Goal: Information Seeking & Learning: Learn about a topic

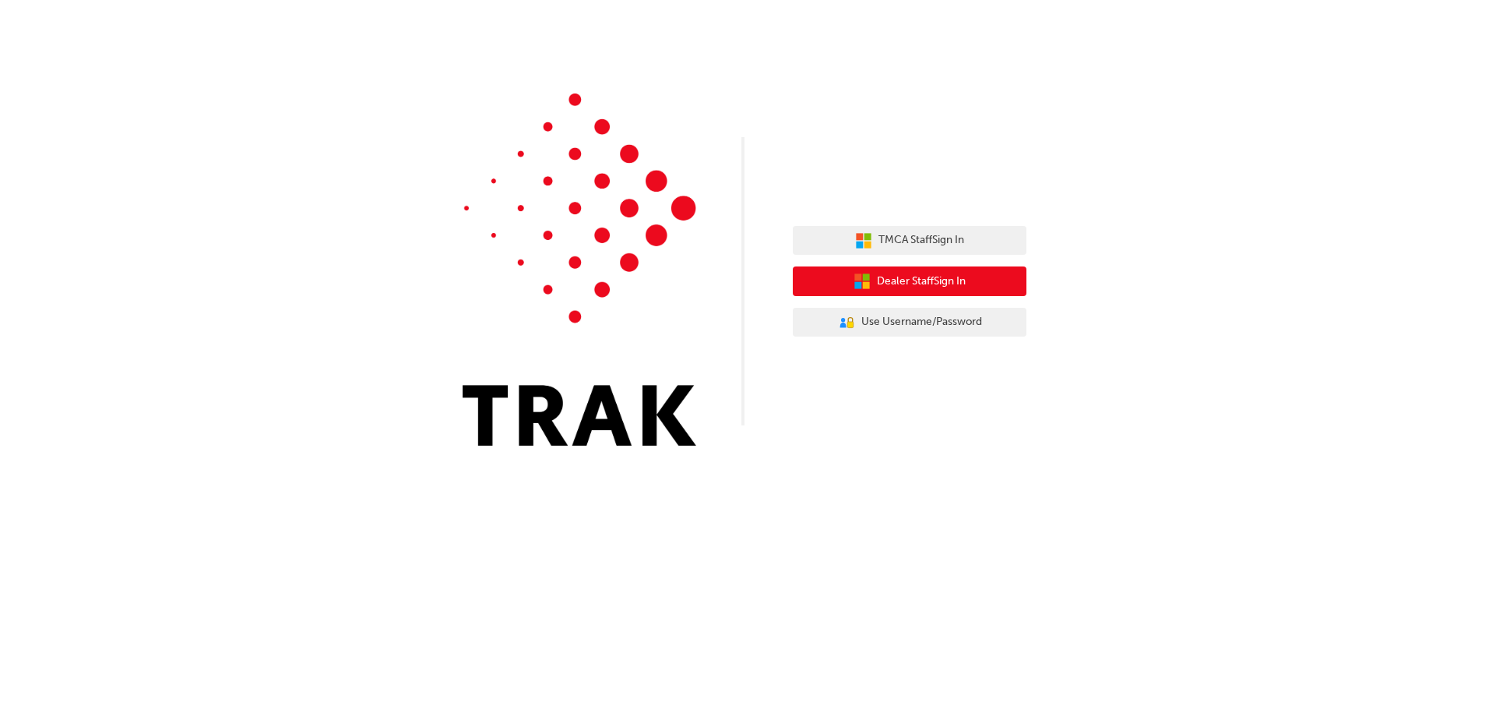
click at [897, 291] on button "Dealer Staff Sign In" at bounding box center [910, 281] width 234 height 30
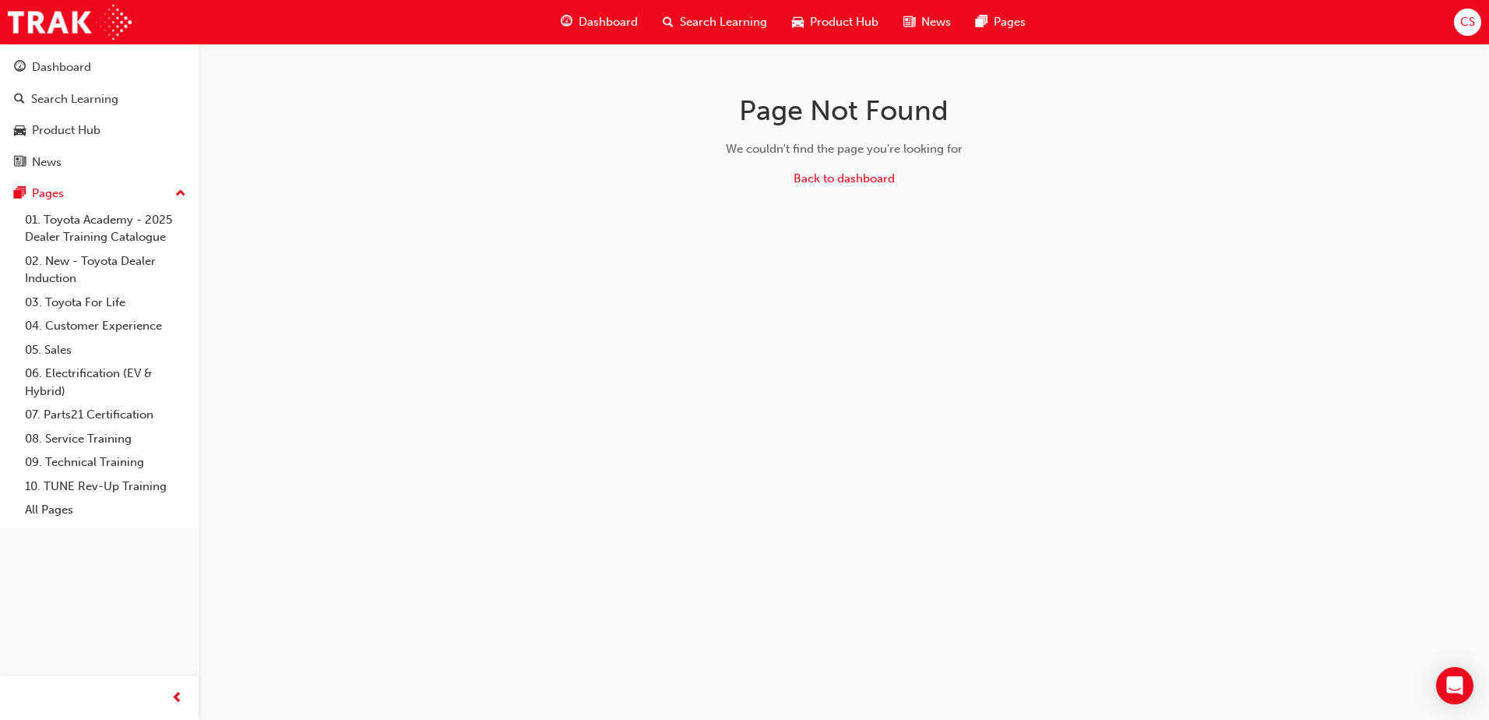
click at [826, 16] on span "Product Hub" at bounding box center [844, 22] width 69 height 18
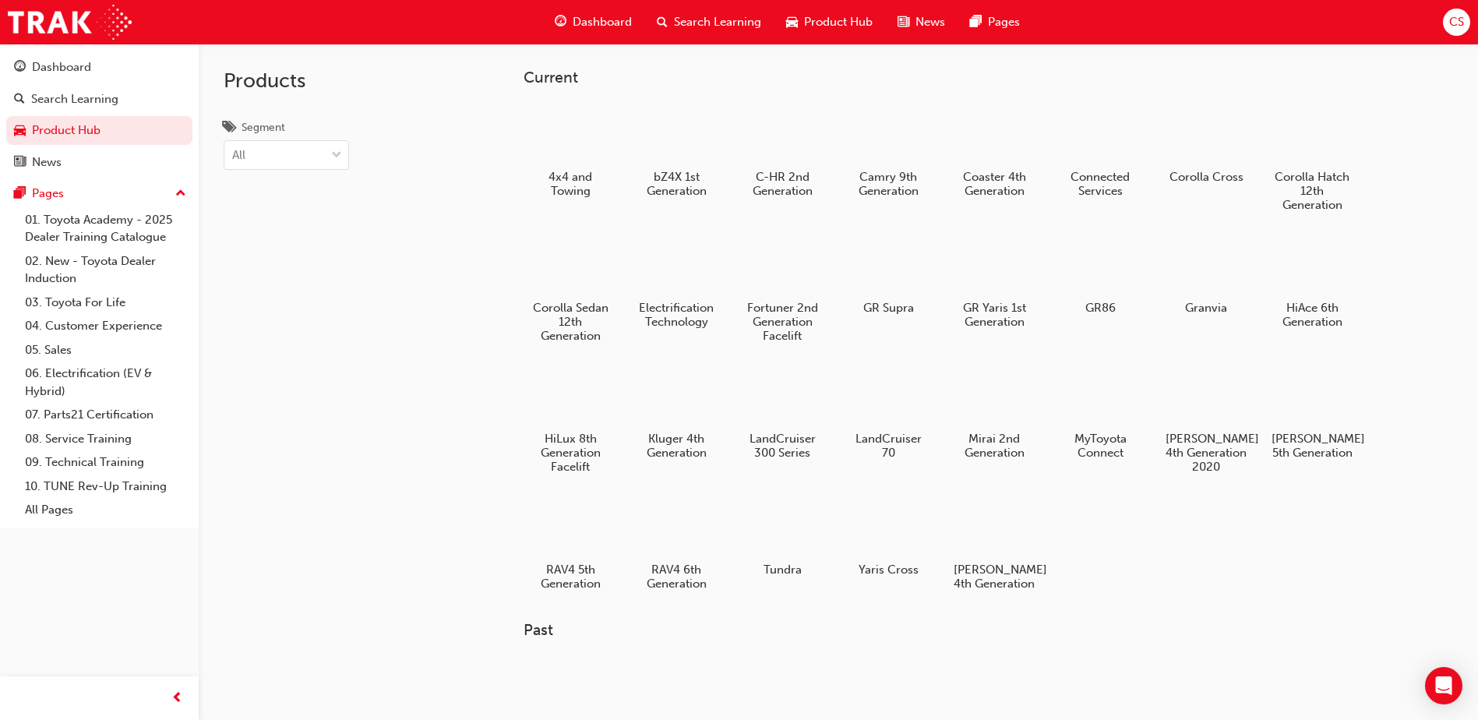
click at [731, 23] on span "Search Learning" at bounding box center [717, 22] width 87 height 18
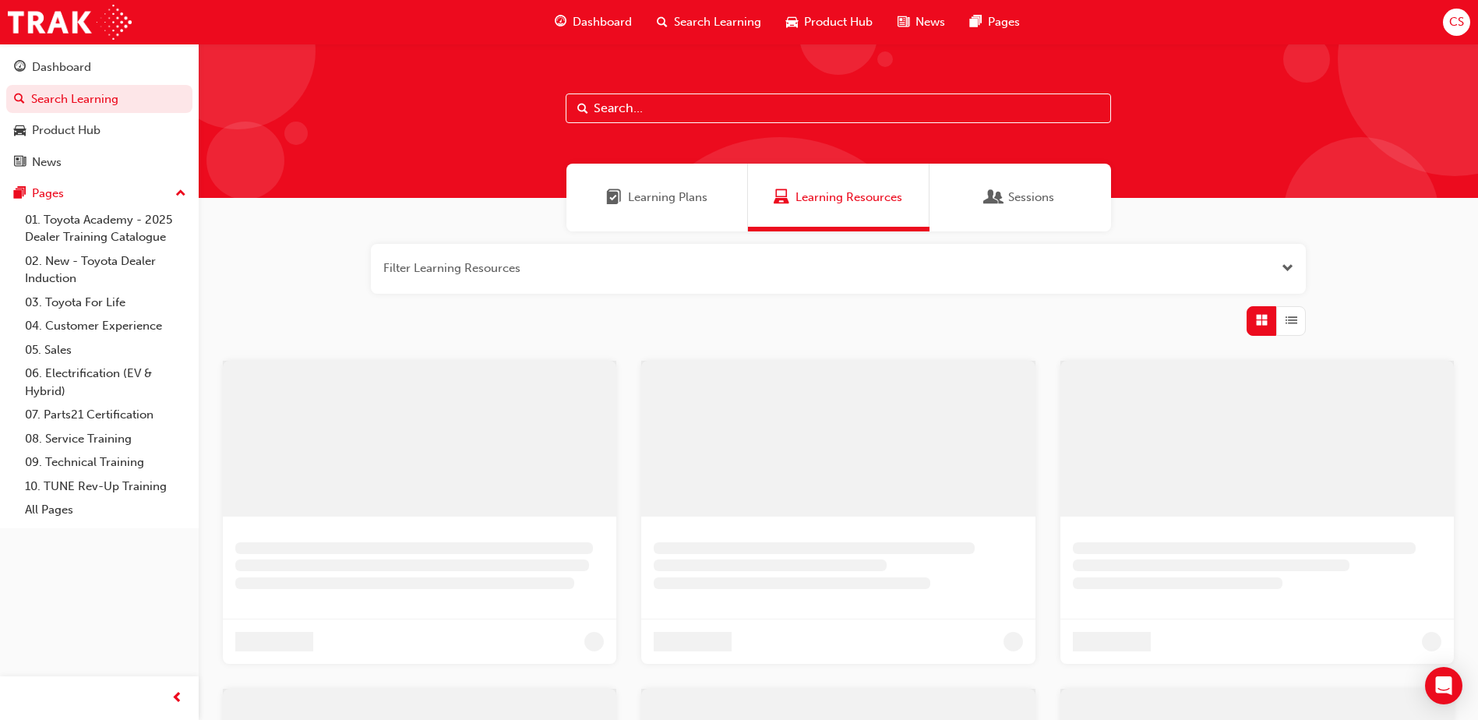
click at [717, 109] on input "text" at bounding box center [838, 108] width 545 height 30
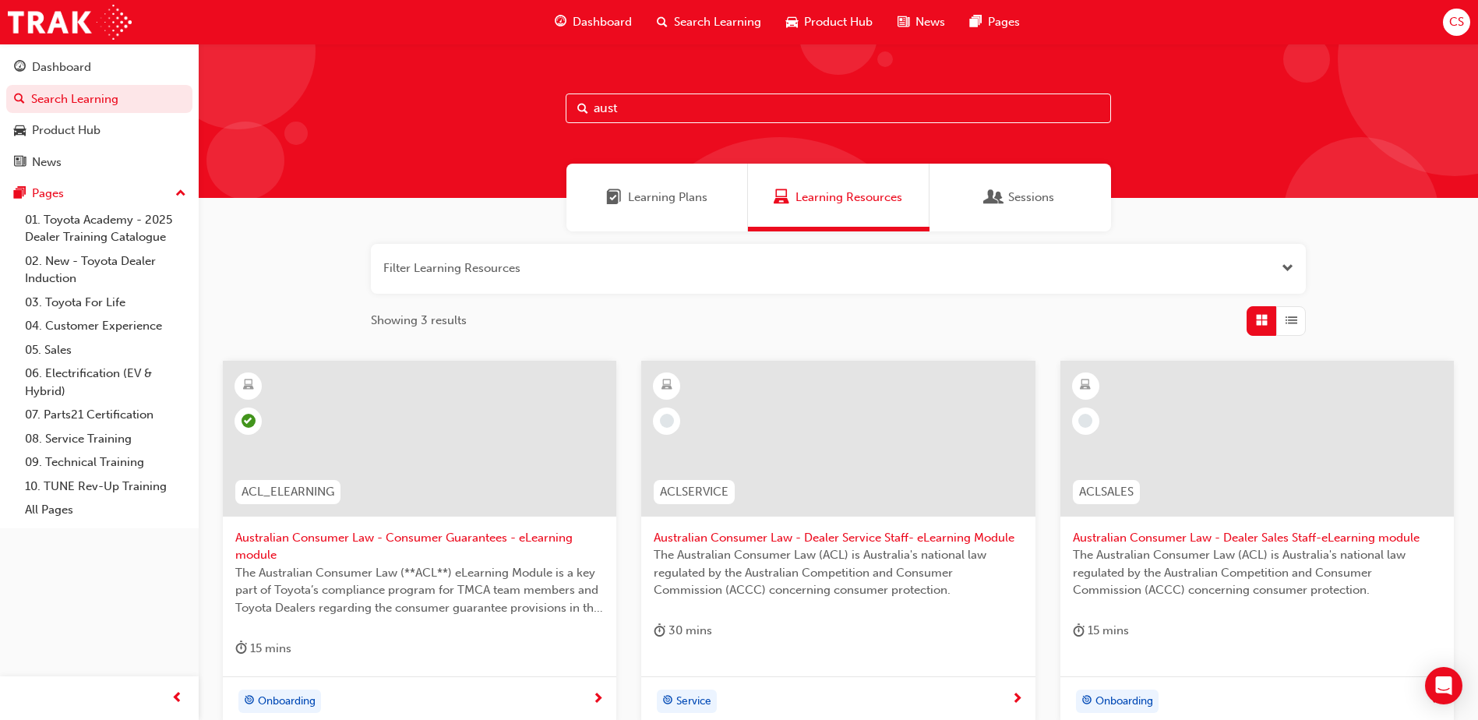
type input "aust"
click at [1084, 417] on span "learningRecordVerb_NONE-icon" at bounding box center [1085, 421] width 14 height 14
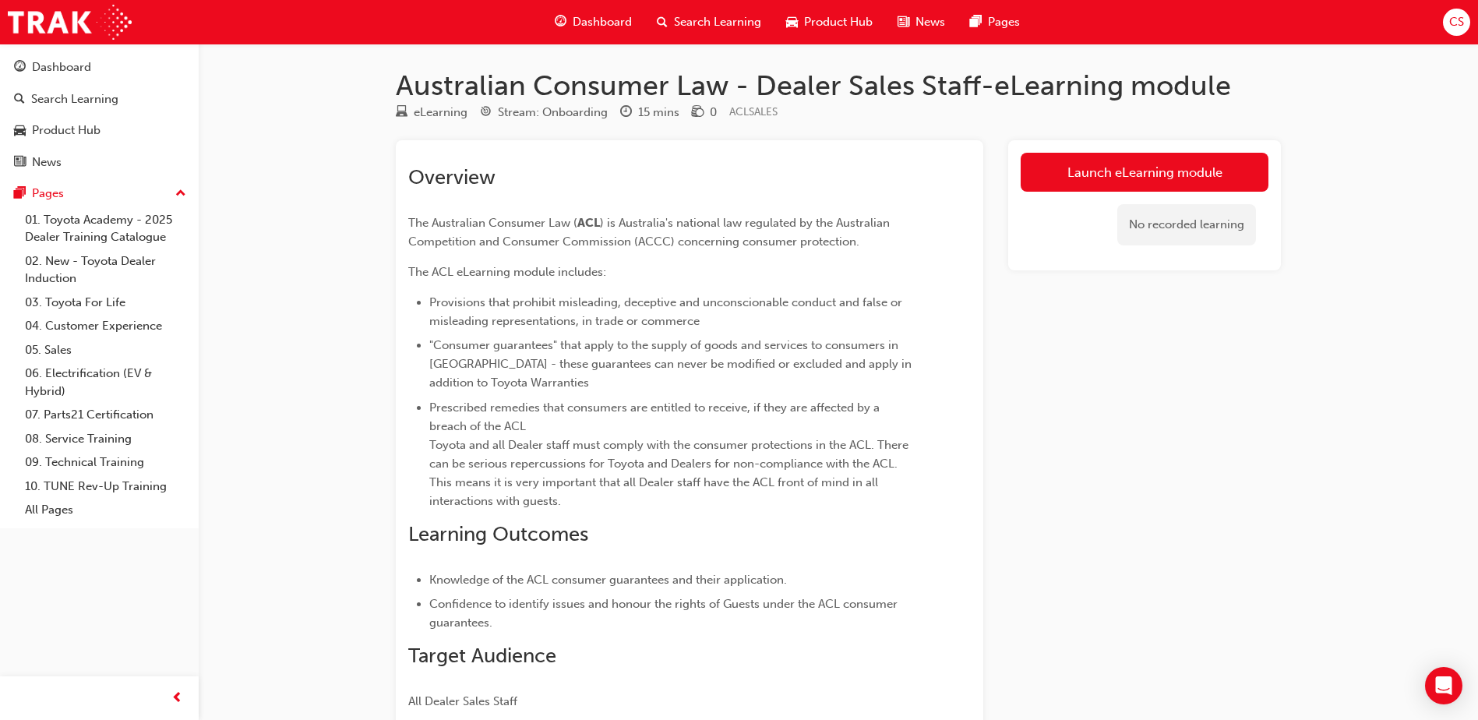
click at [1138, 145] on div "Launch eLearning module No recorded learning" at bounding box center [1144, 205] width 273 height 130
click at [1130, 169] on link "Launch eLearning module" at bounding box center [1144, 172] width 248 height 39
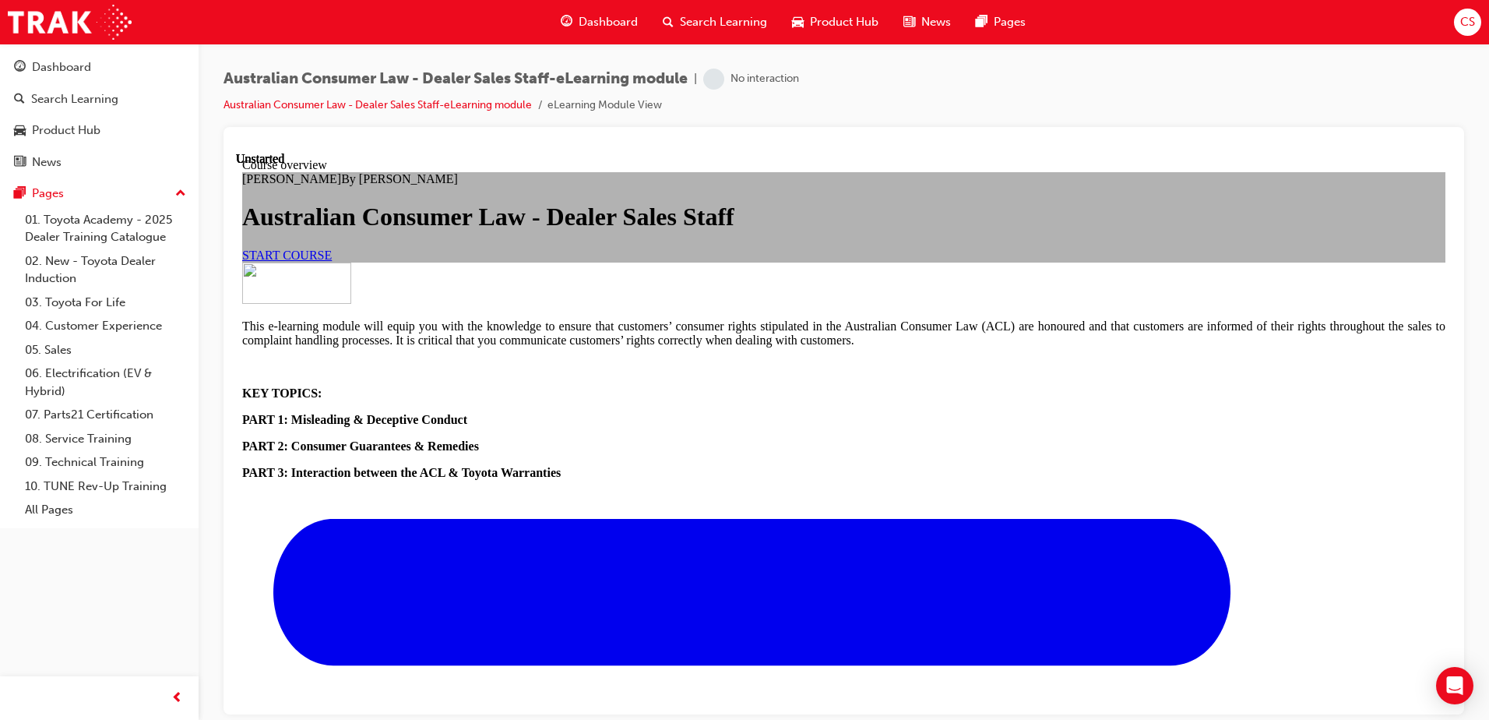
click at [332, 261] on link "START COURSE" at bounding box center [287, 254] width 90 height 13
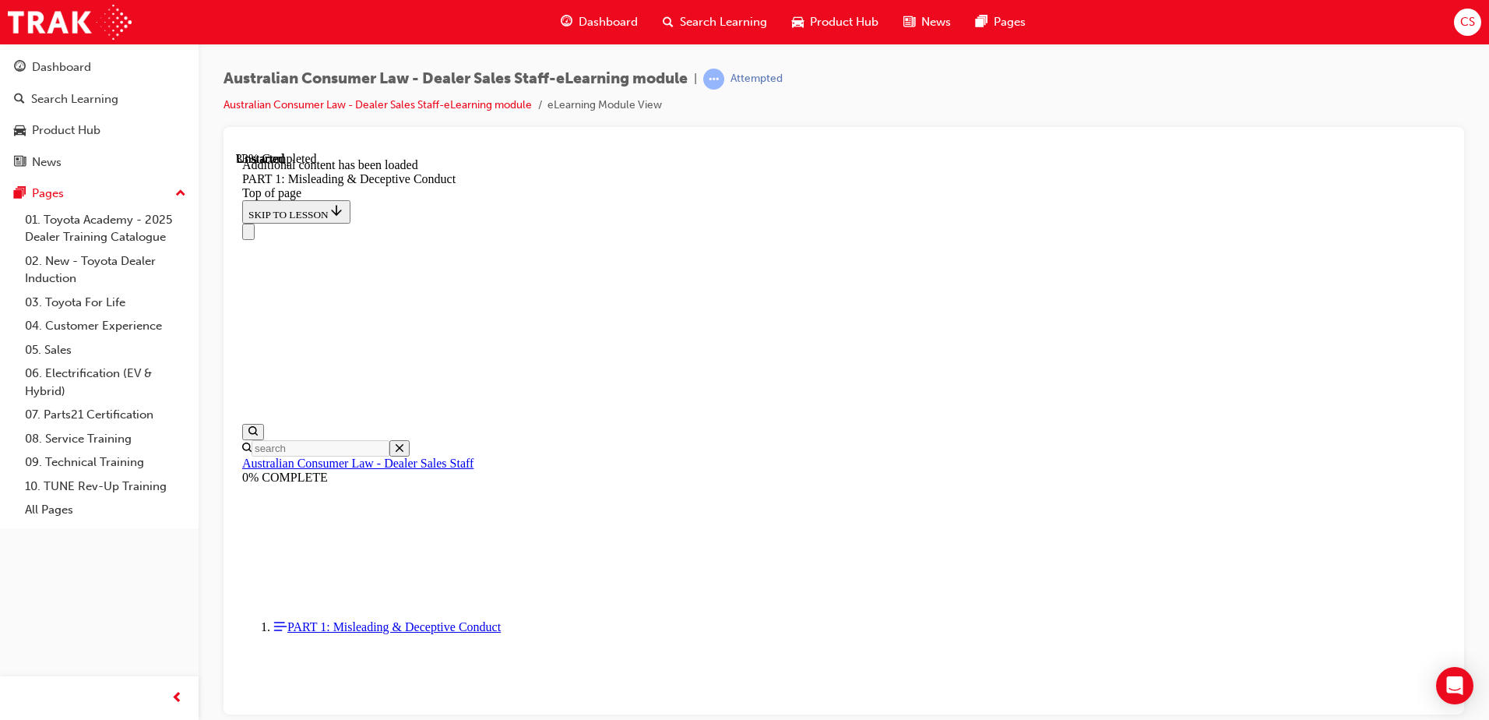
scroll to position [1859, 0]
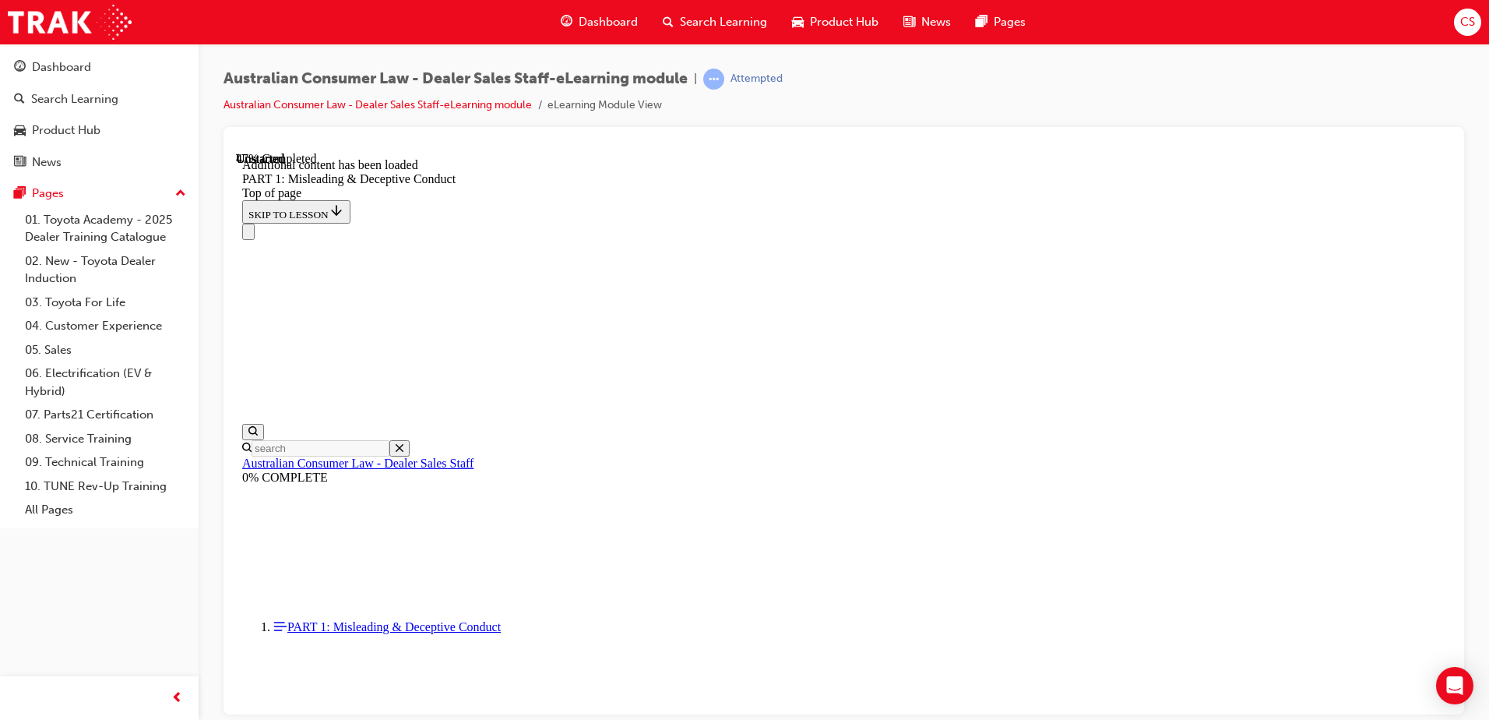
scroll to position [2212, 0]
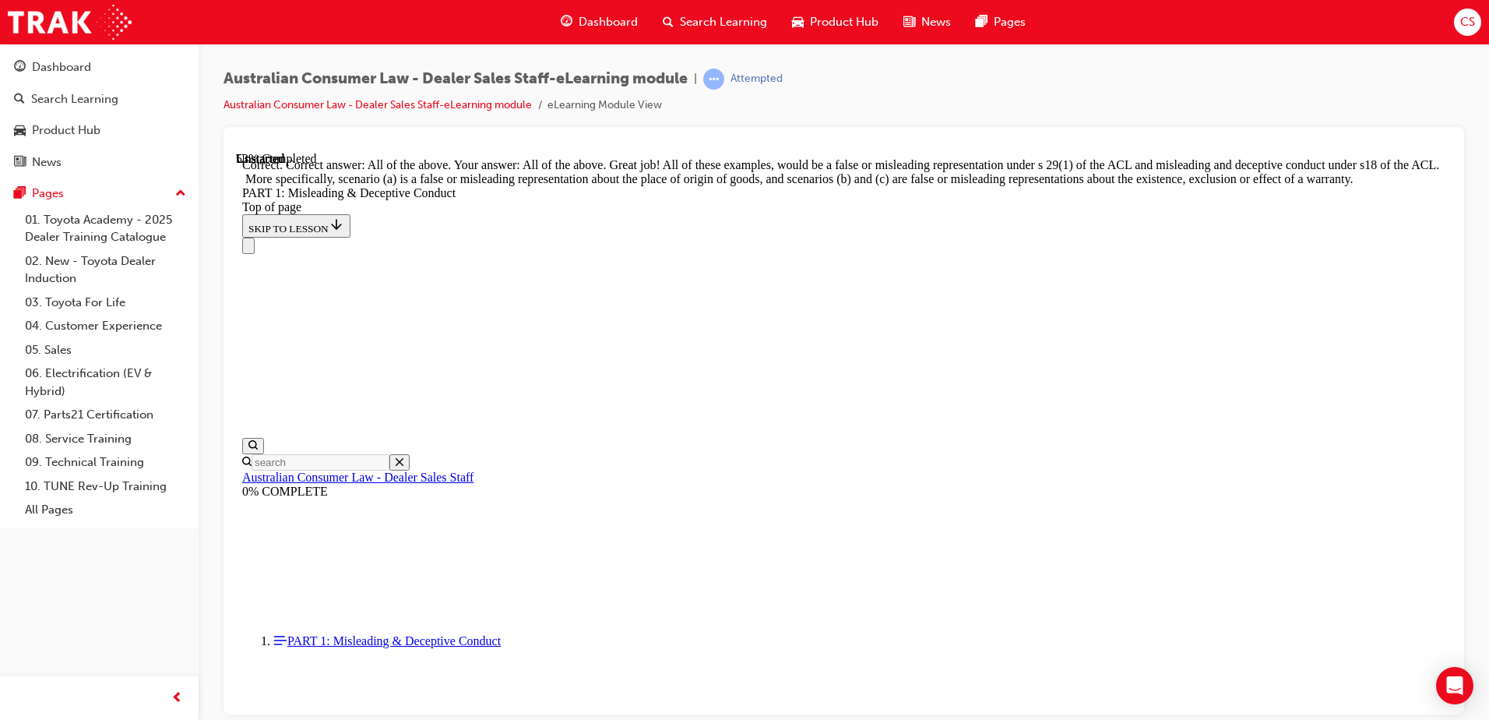
scroll to position [2602, 0]
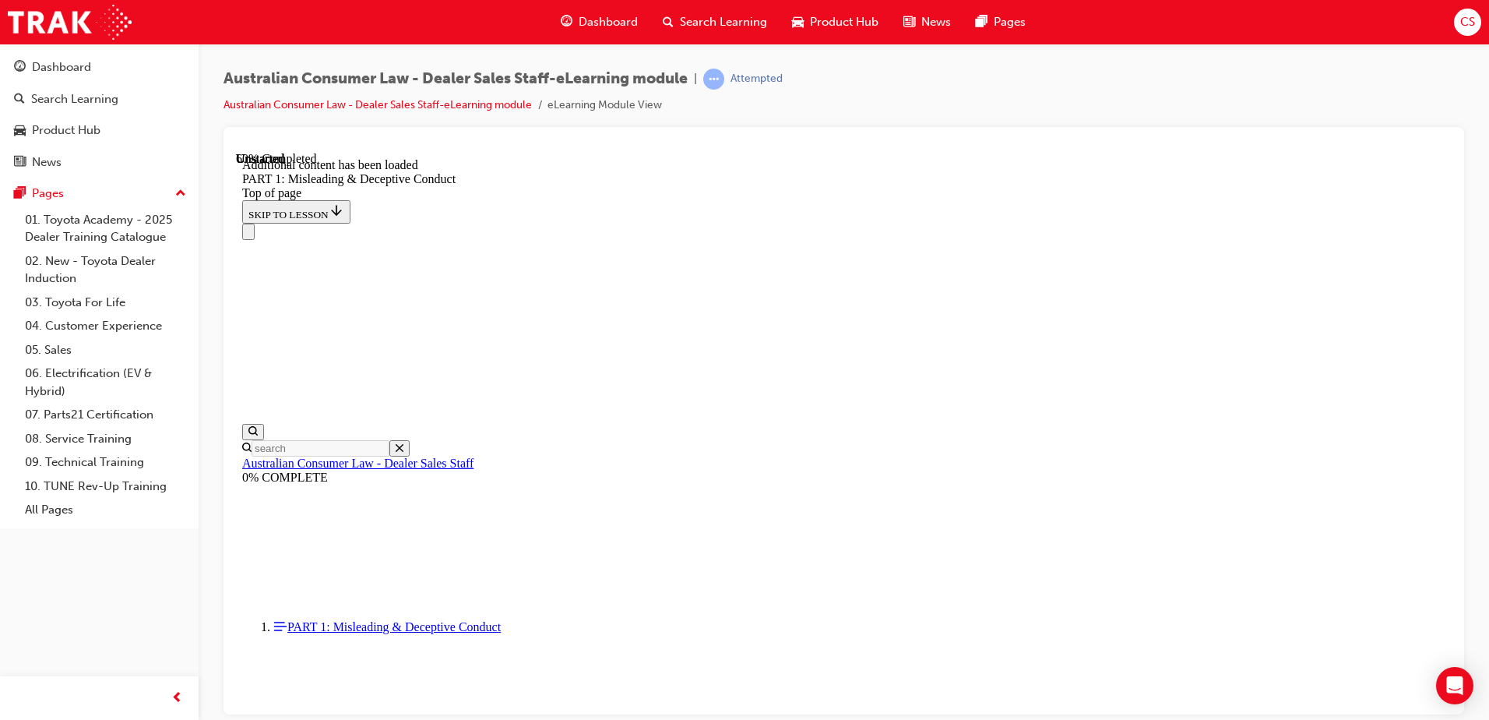
scroll to position [3074, 0]
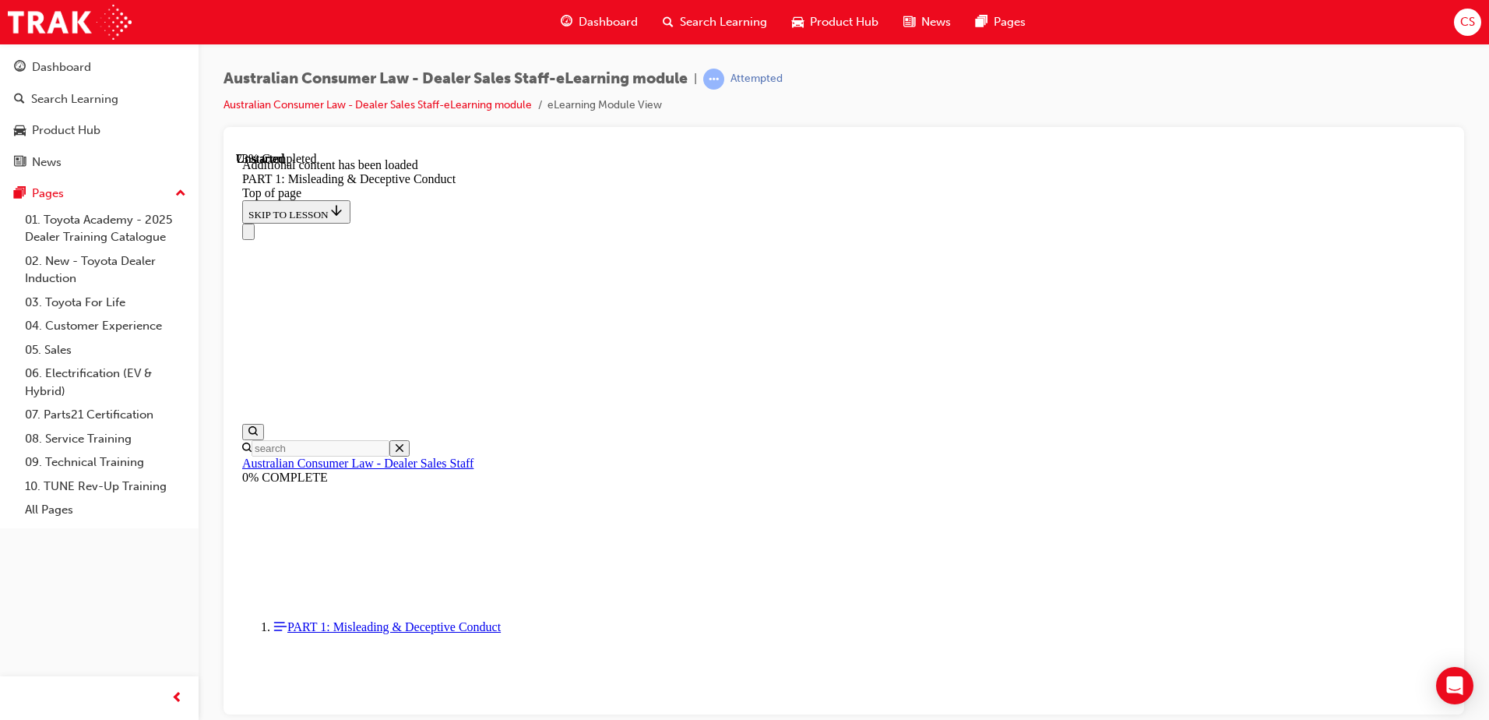
scroll to position [3832, 0]
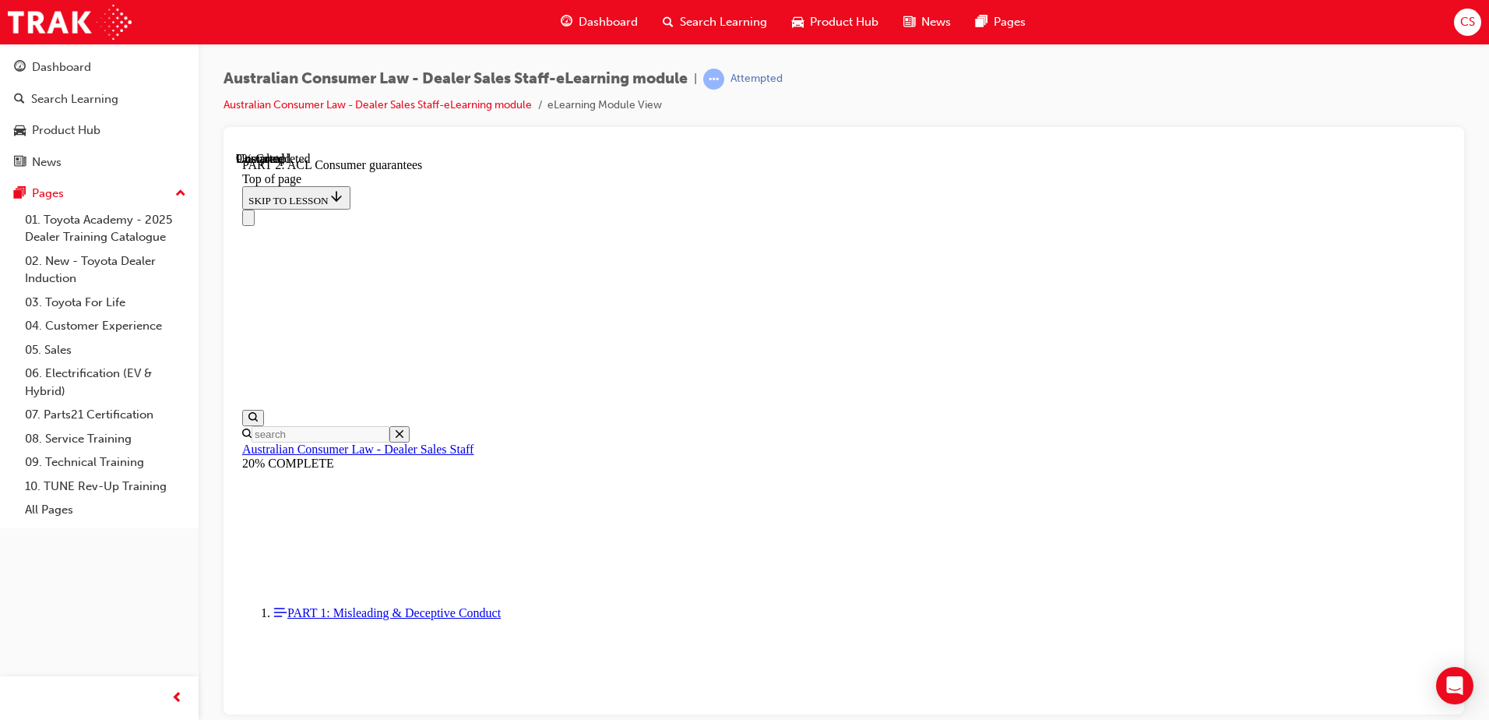
scroll to position [2463, 0]
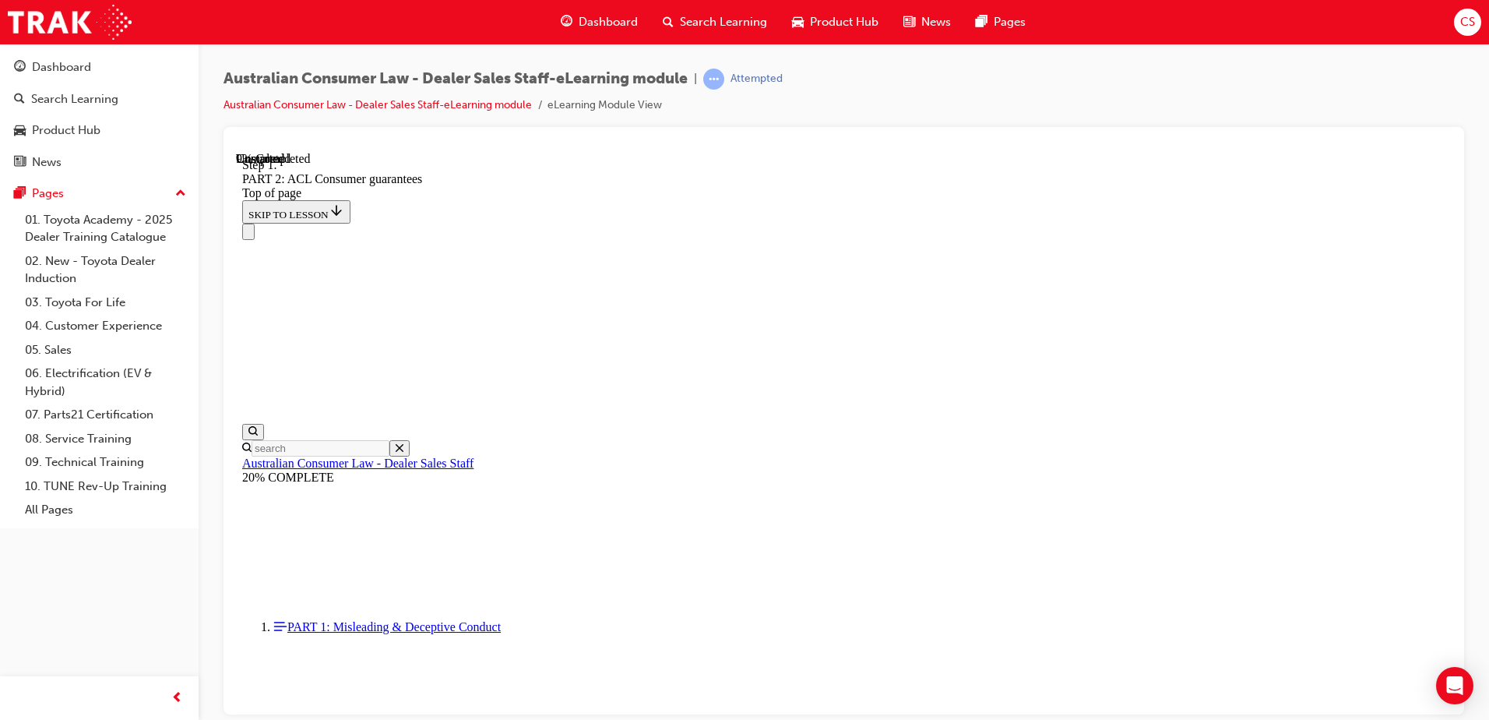
scroll to position [2525, 0]
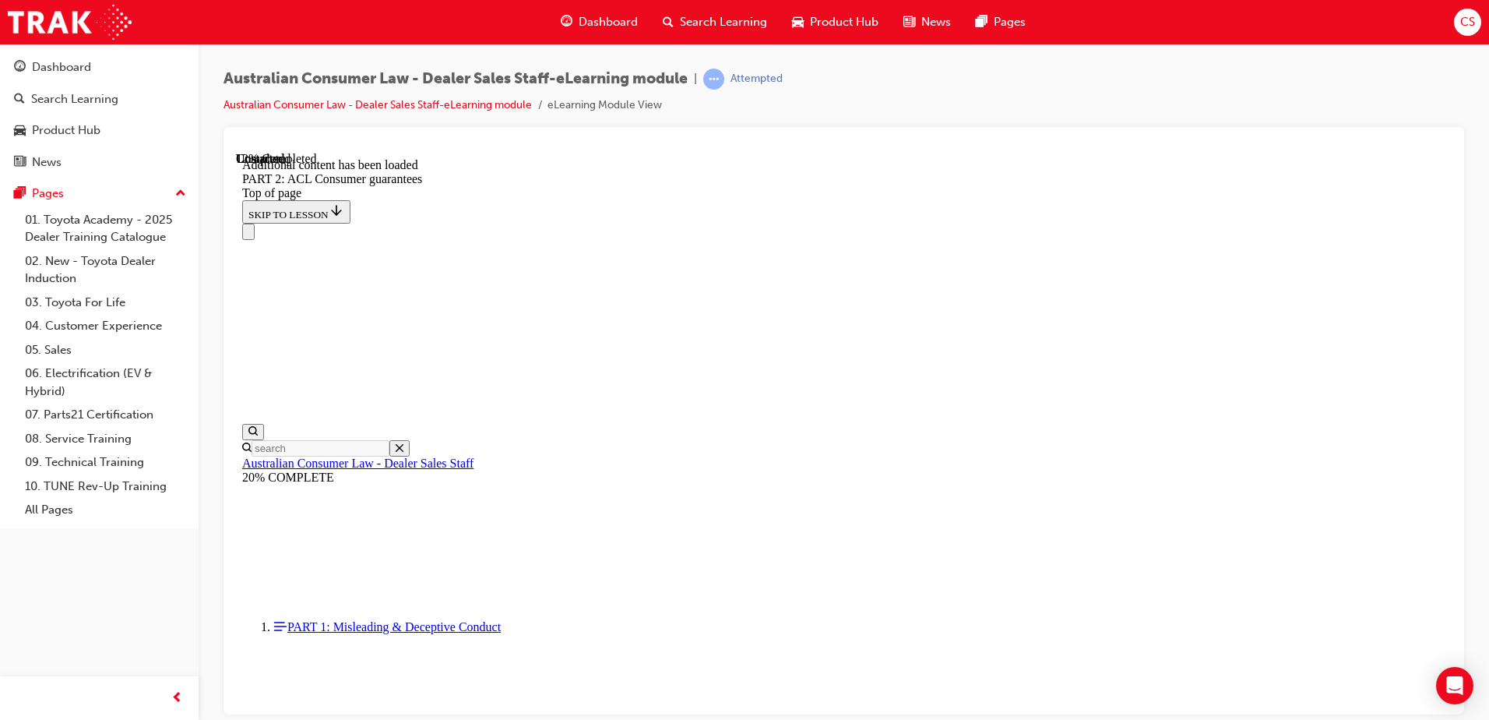
scroll to position [2946, 0]
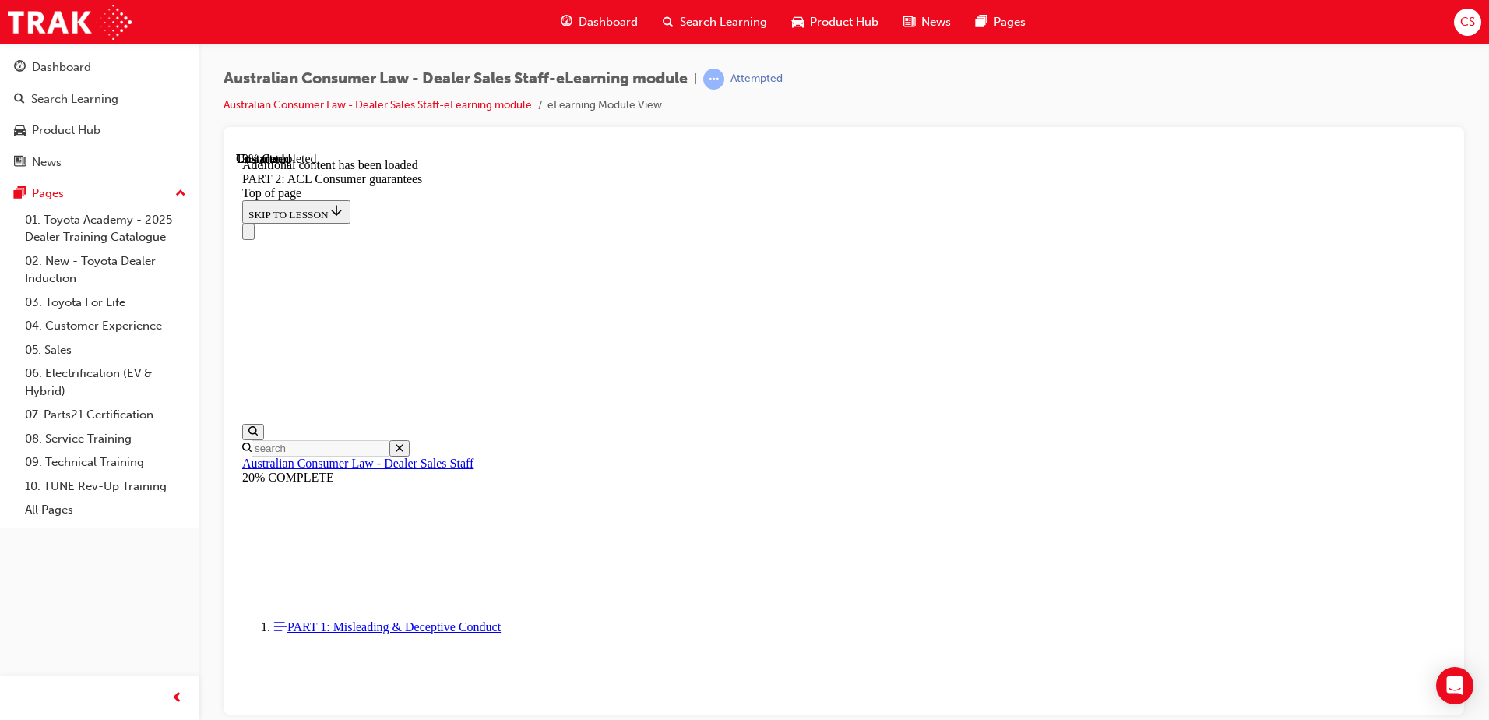
scroll to position [3633, 0]
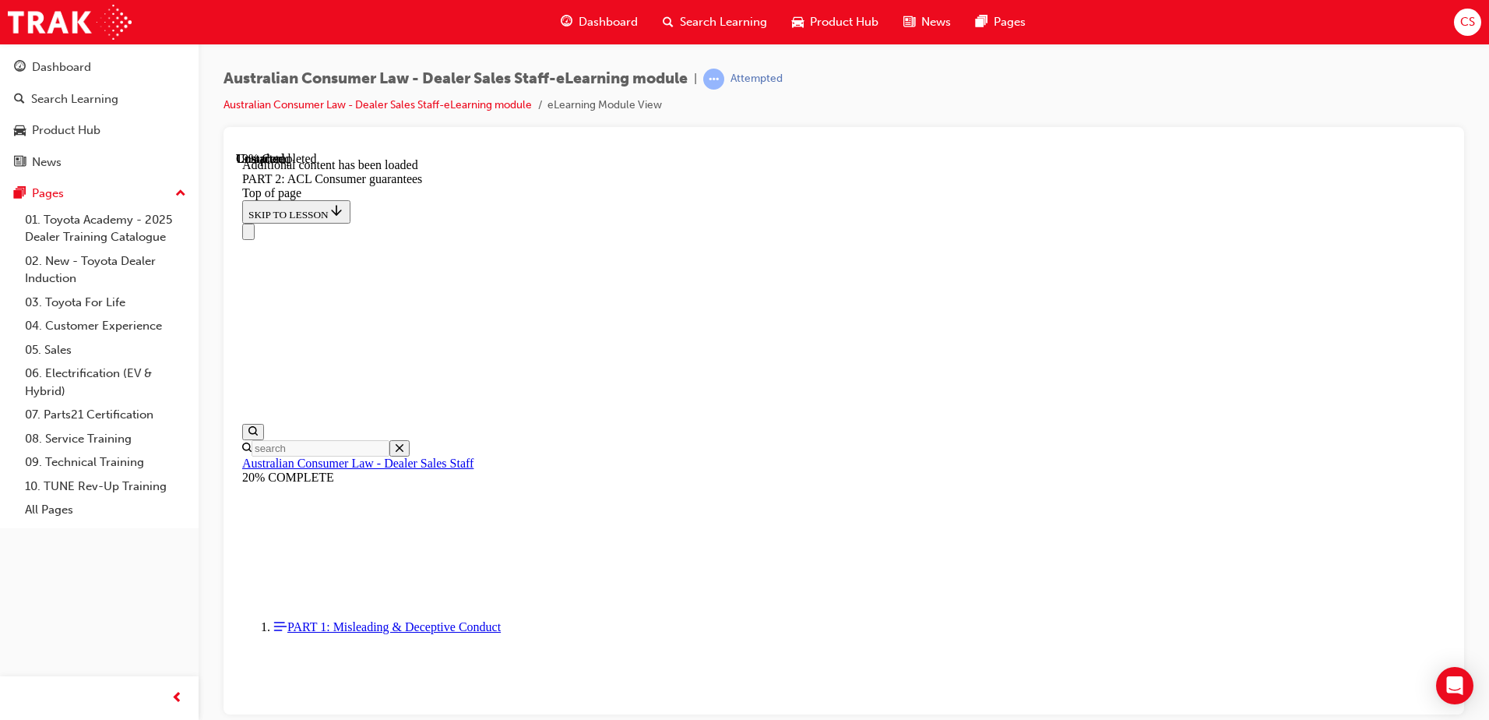
scroll to position [3928, 0]
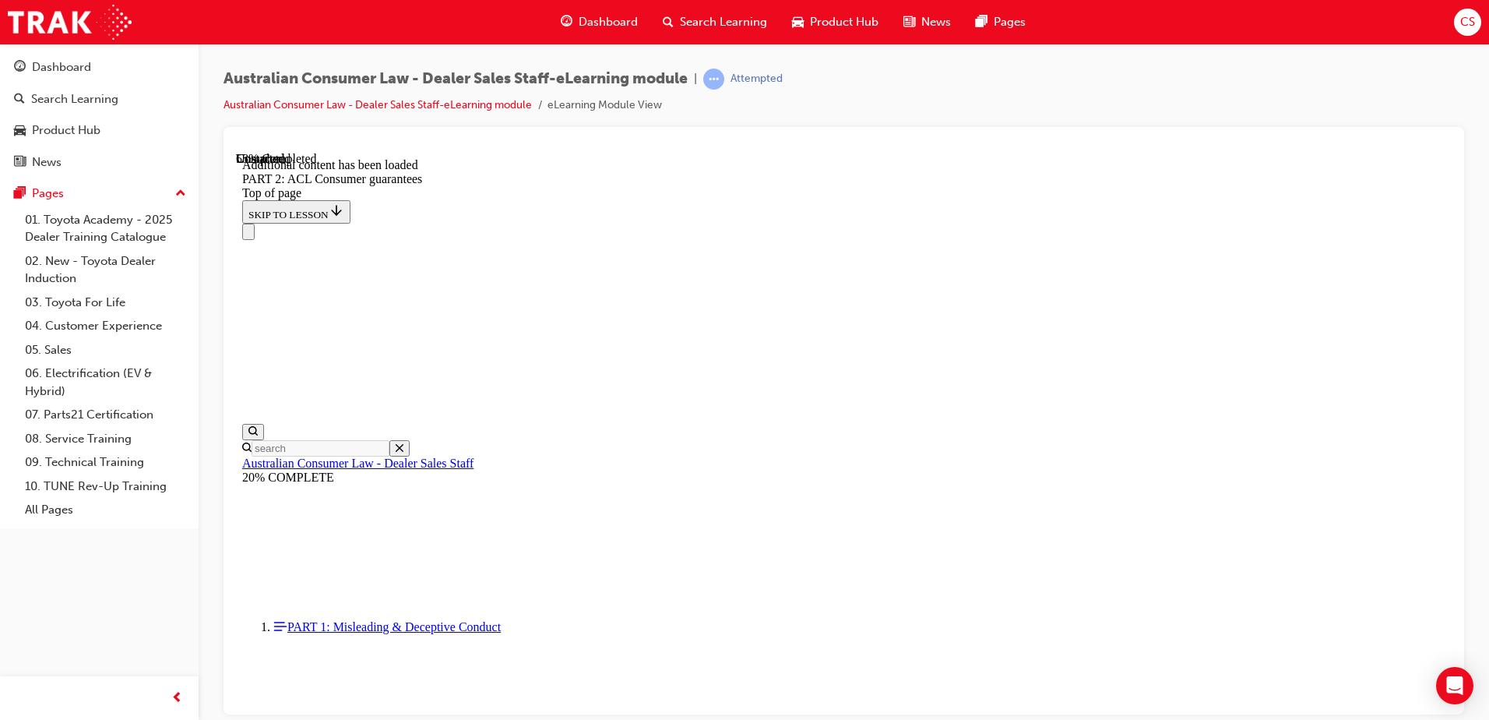
scroll to position [9523, 0]
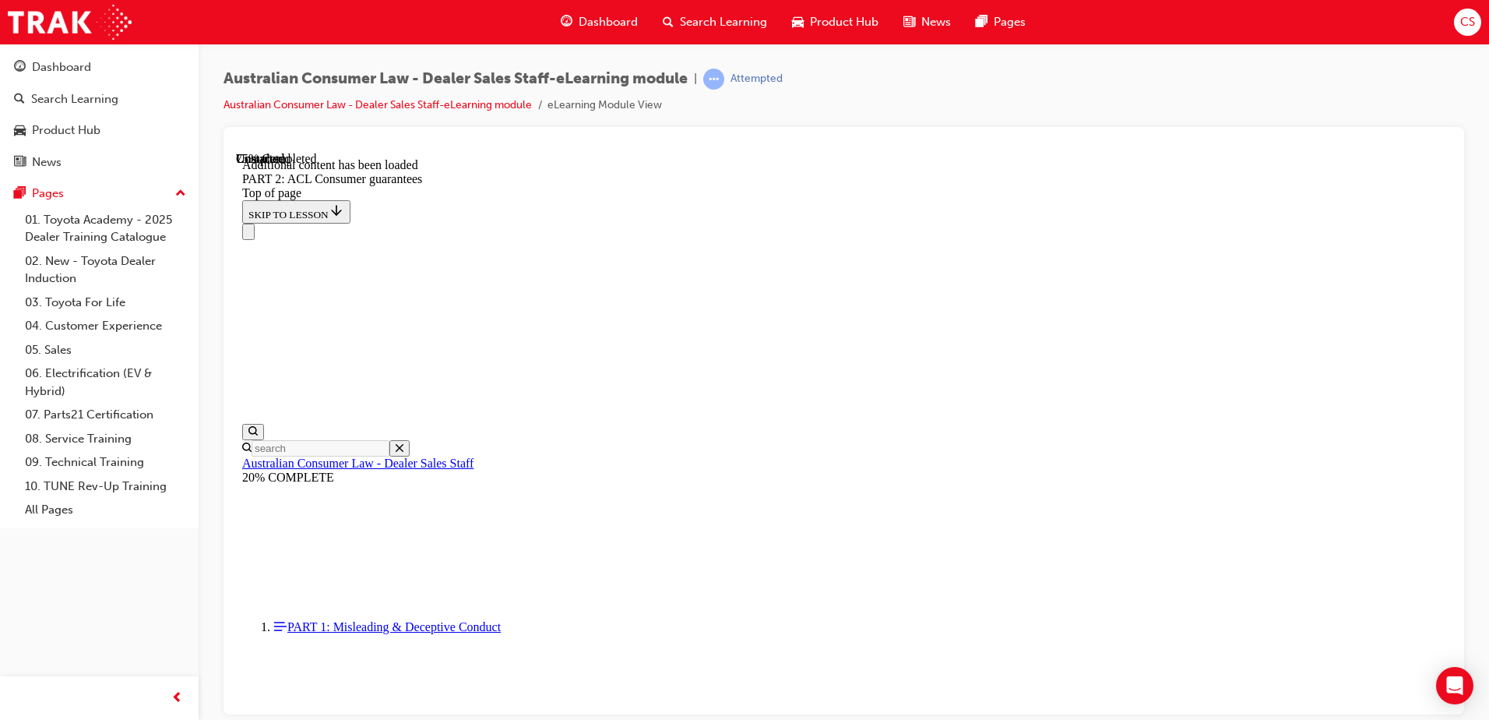
scroll to position [13165, 0]
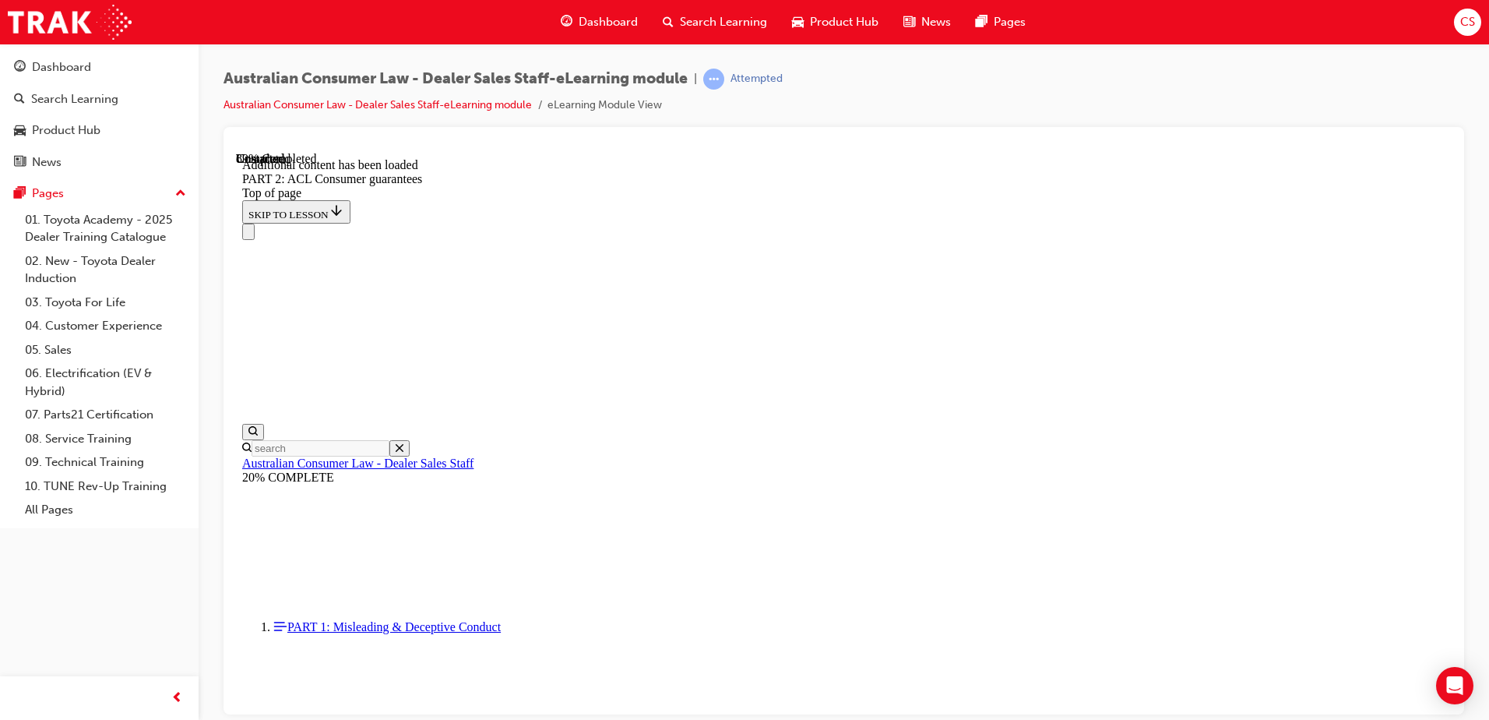
scroll to position [17079, 0]
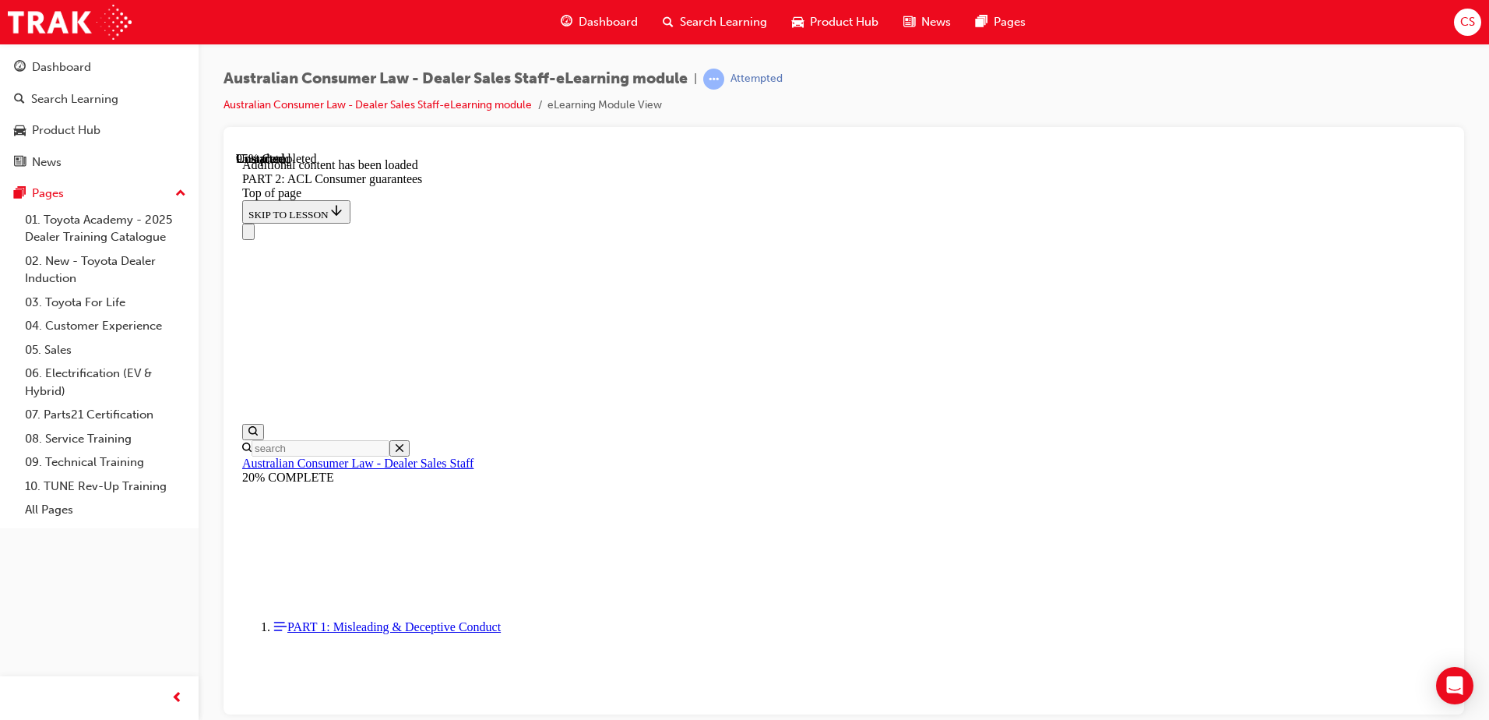
scroll to position [18495, 0]
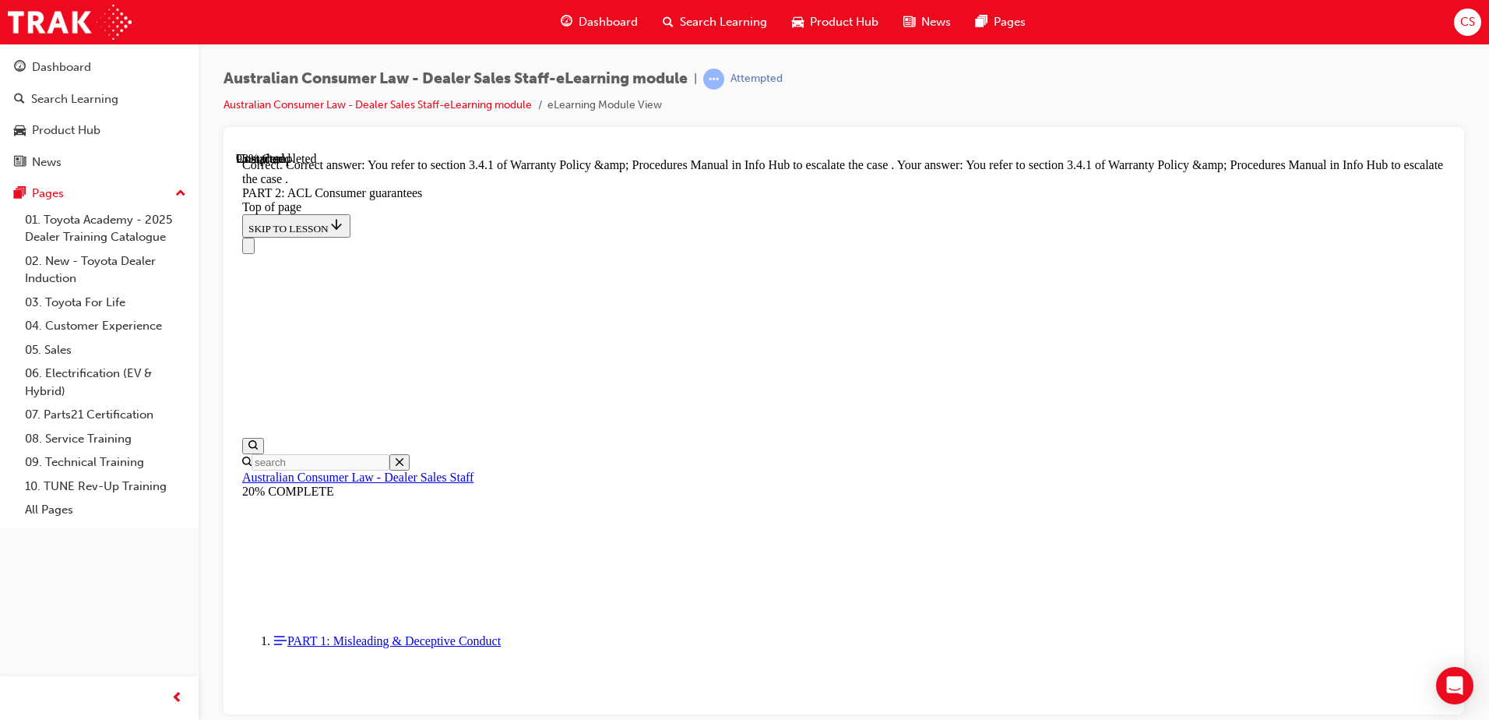
scroll to position [19565, 0]
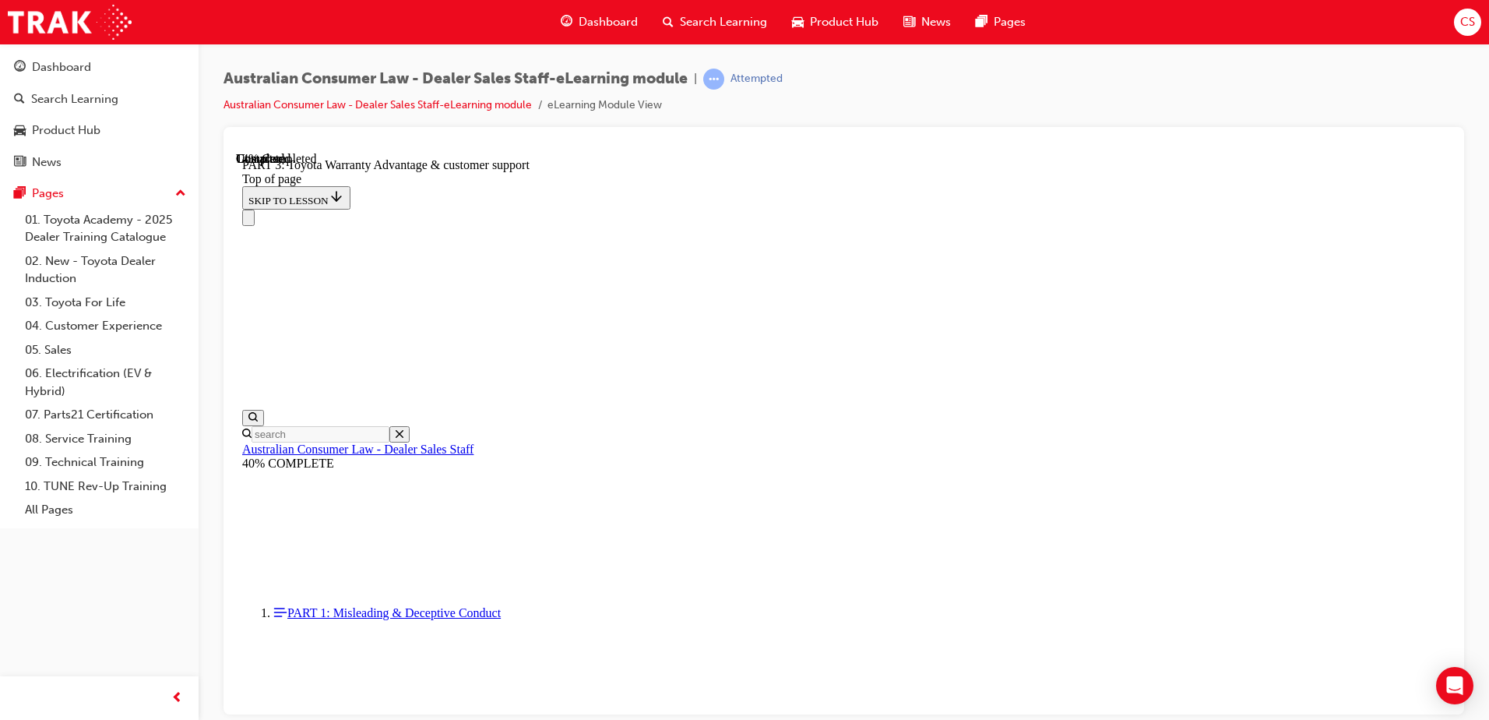
scroll to position [1131, 0]
drag, startPoint x: 728, startPoint y: 244, endPoint x: 772, endPoint y: 272, distance: 51.9
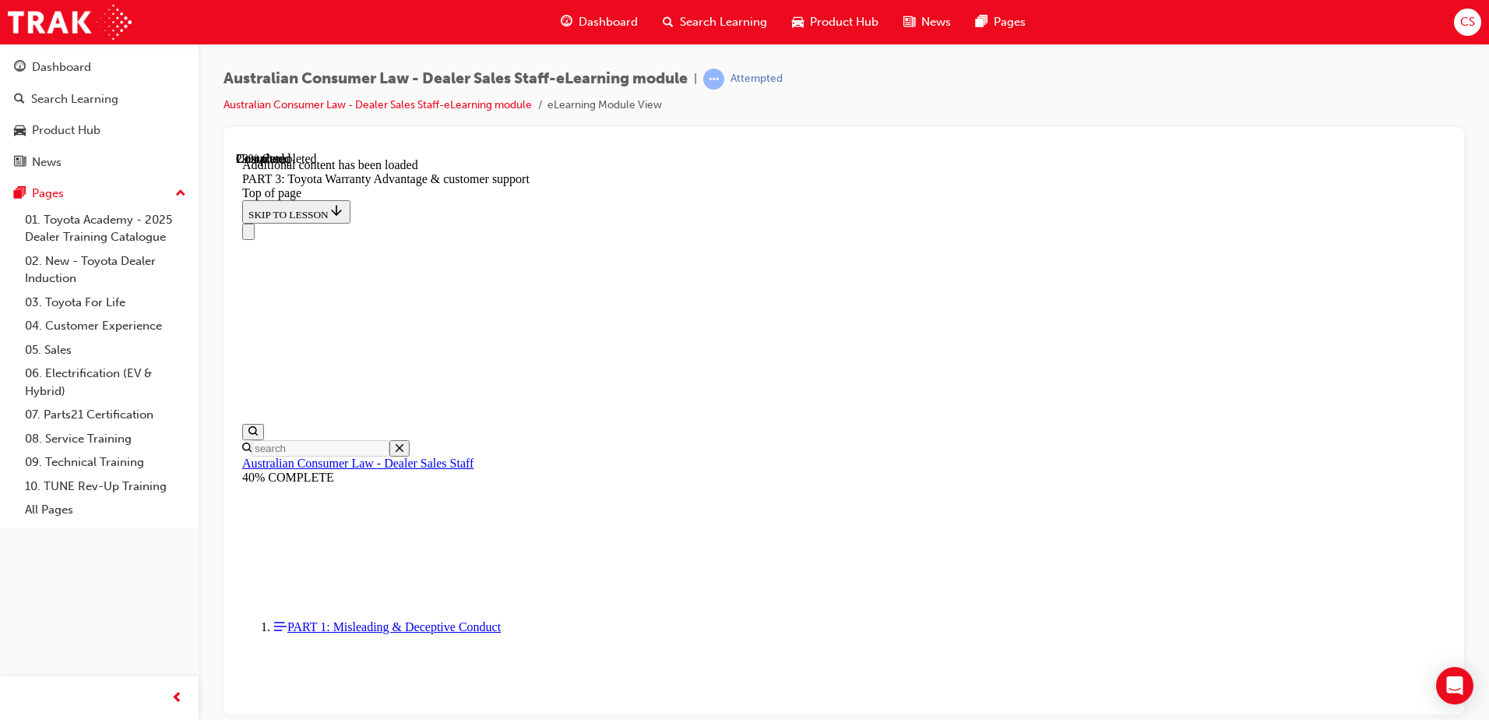
scroll to position [1946, 0]
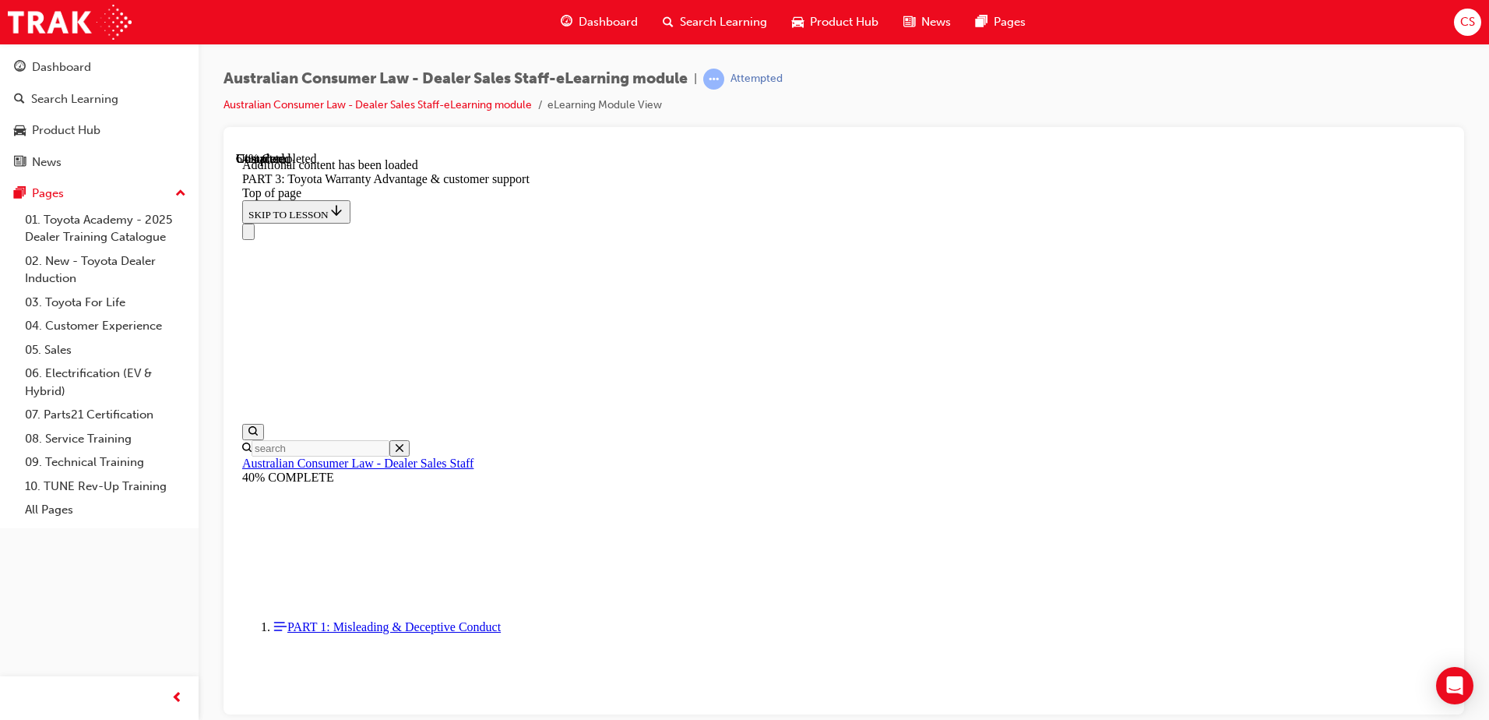
scroll to position [4068, 0]
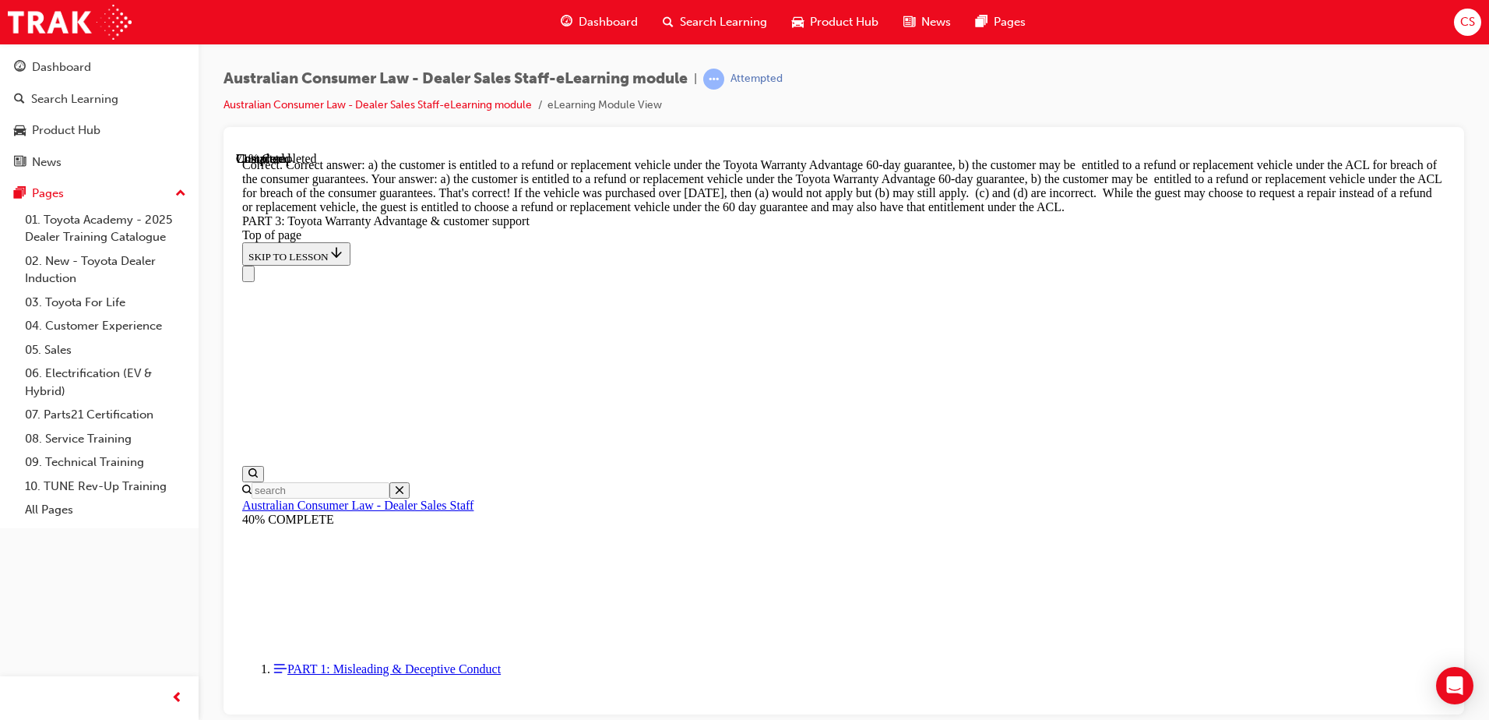
scroll to position [4483, 0]
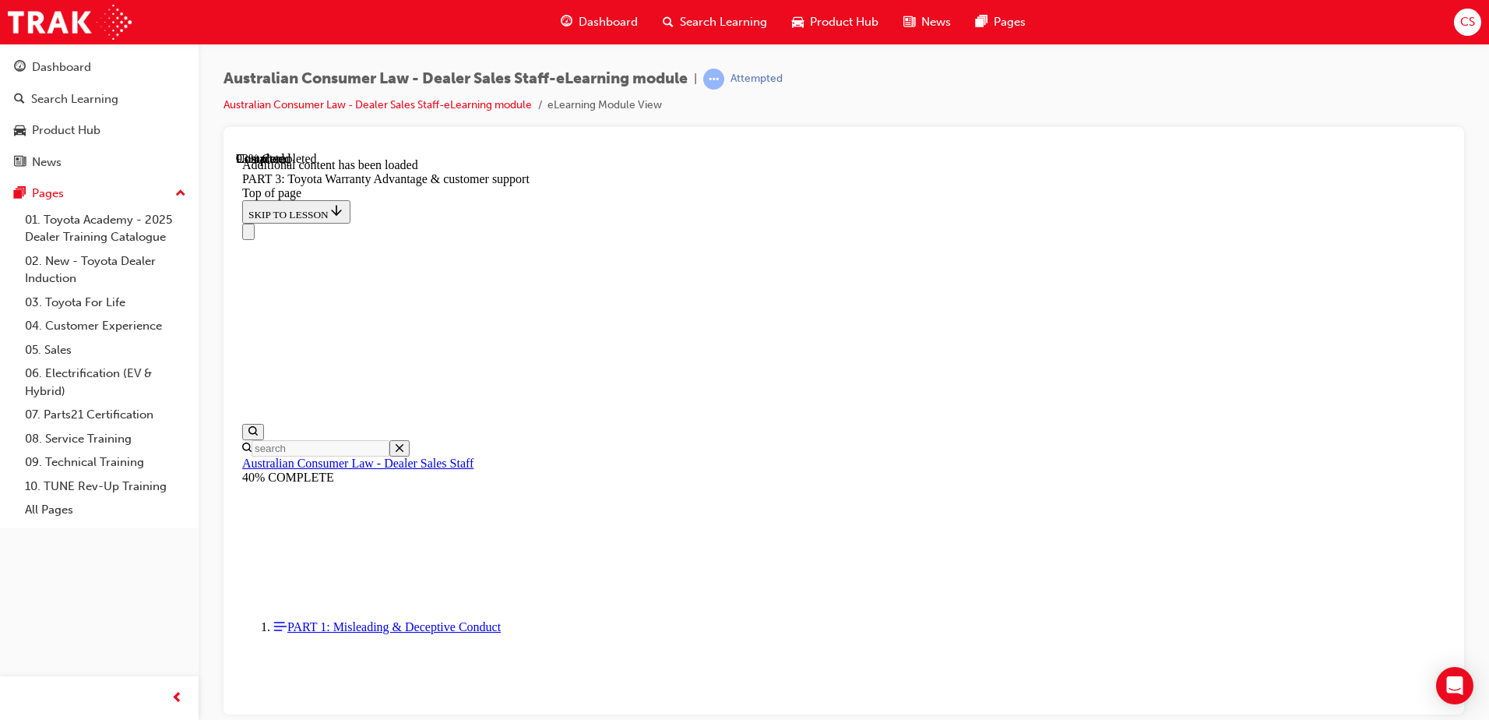
scroll to position [4947, 0]
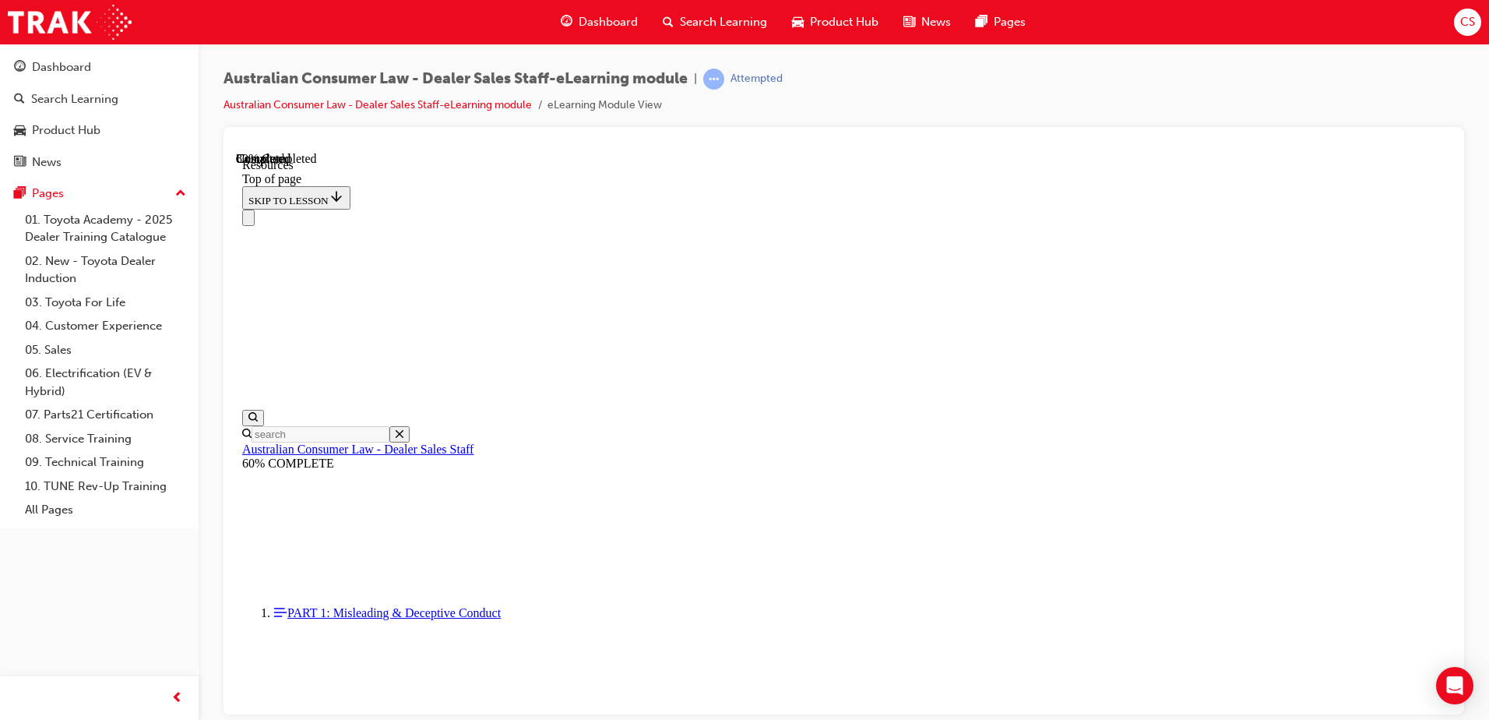
scroll to position [788, 0]
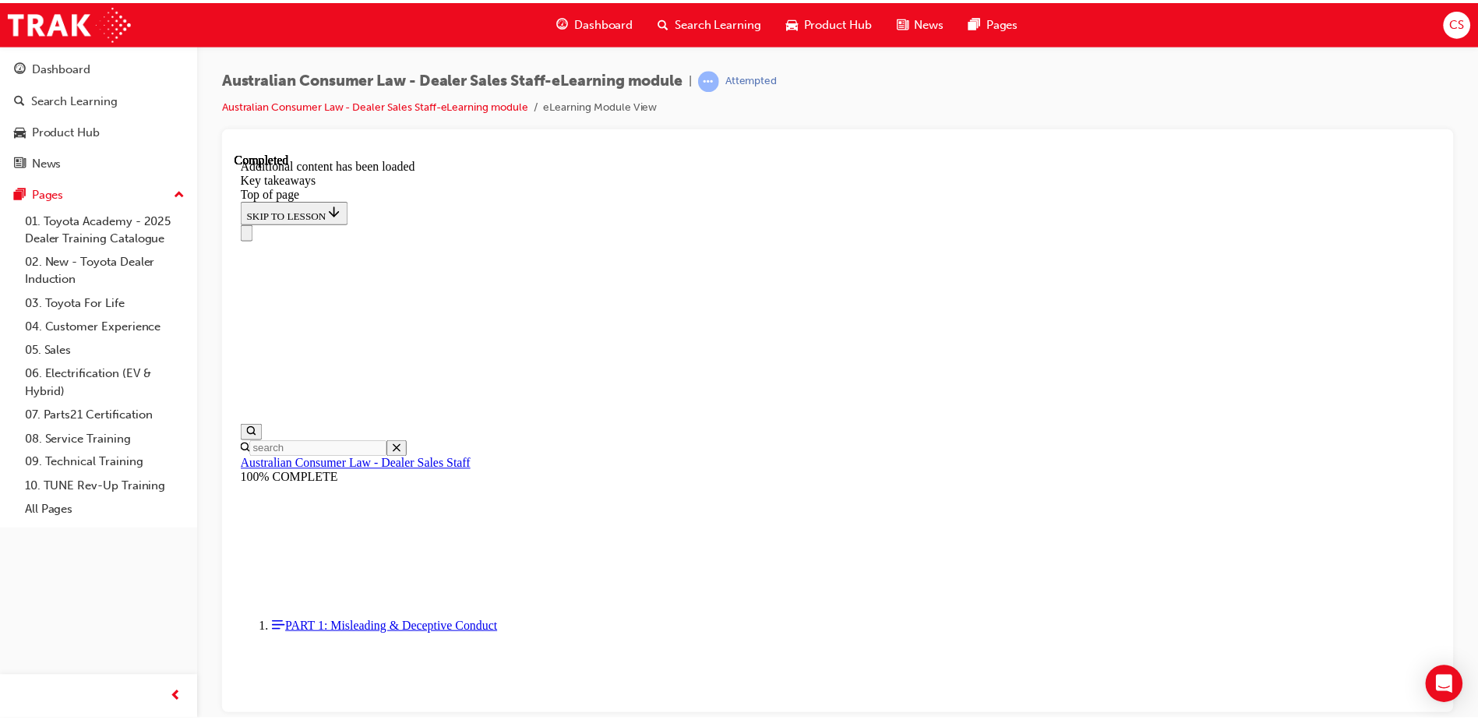
scroll to position [350, 0]
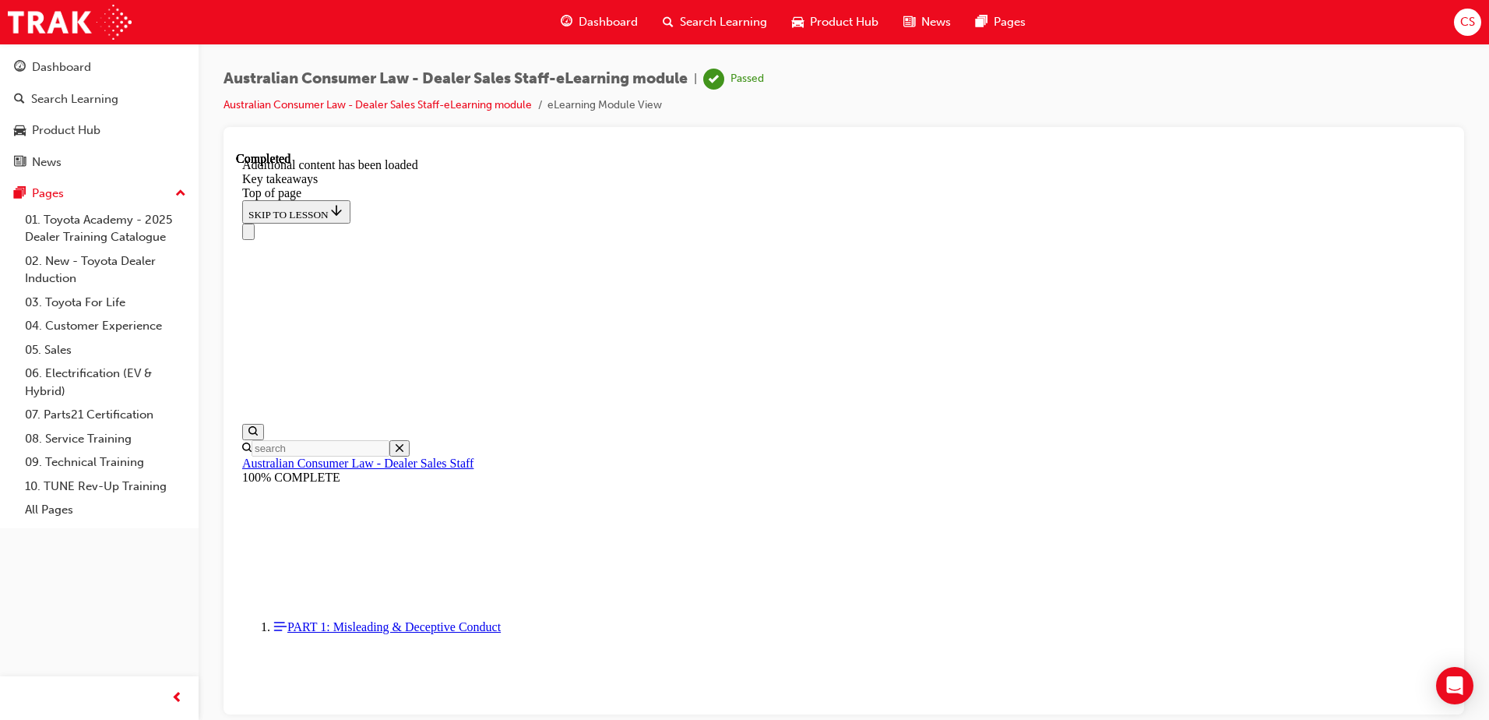
click at [710, 23] on span "Search Learning" at bounding box center [723, 22] width 87 height 18
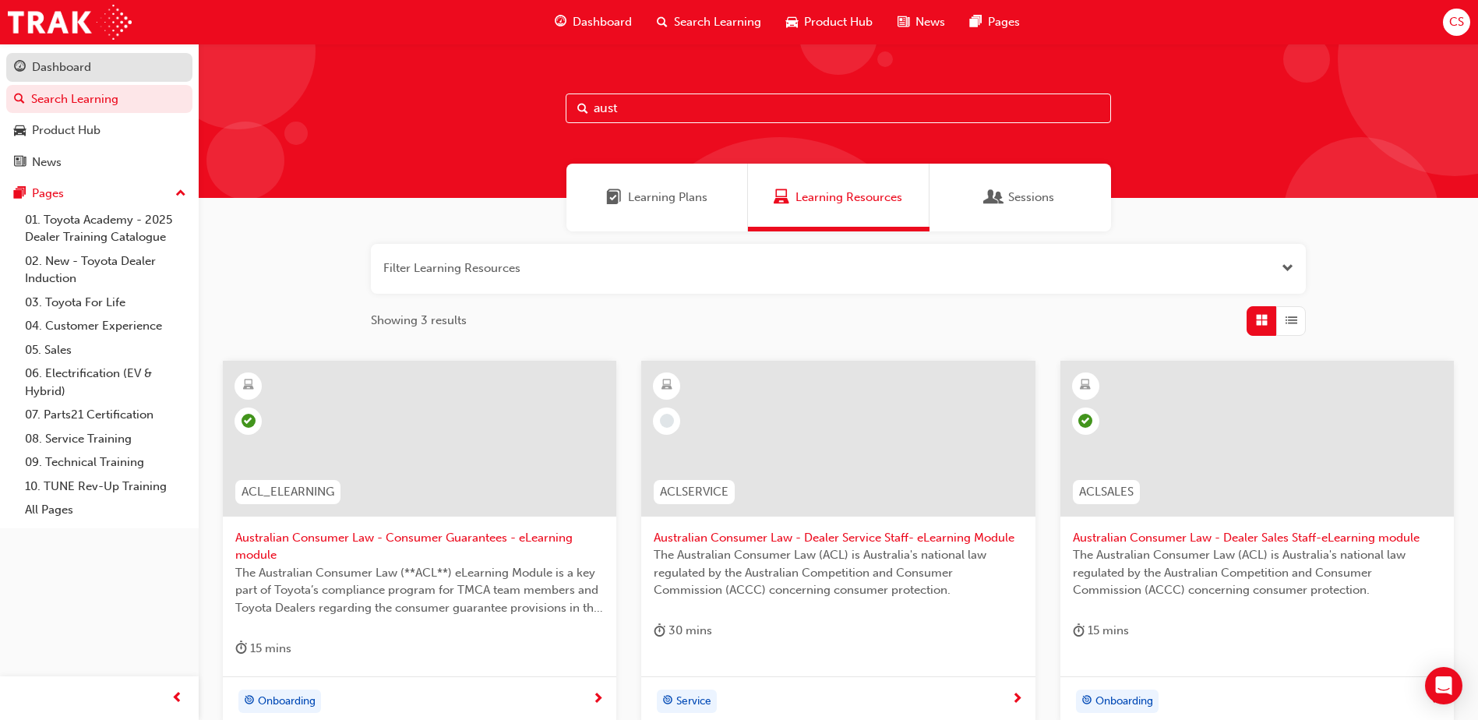
click at [87, 69] on div "Dashboard" at bounding box center [61, 67] width 59 height 18
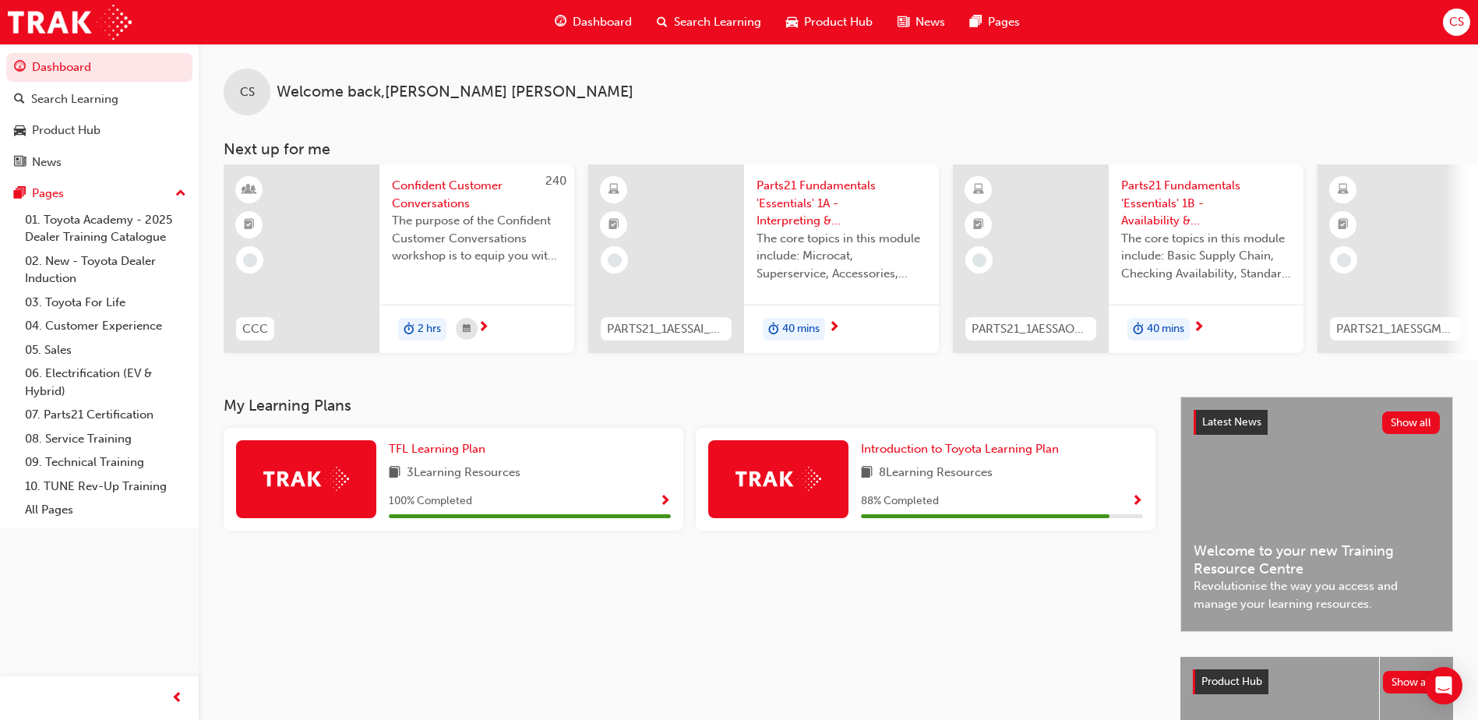
click at [1454, 16] on span "CS" at bounding box center [1456, 22] width 15 height 18
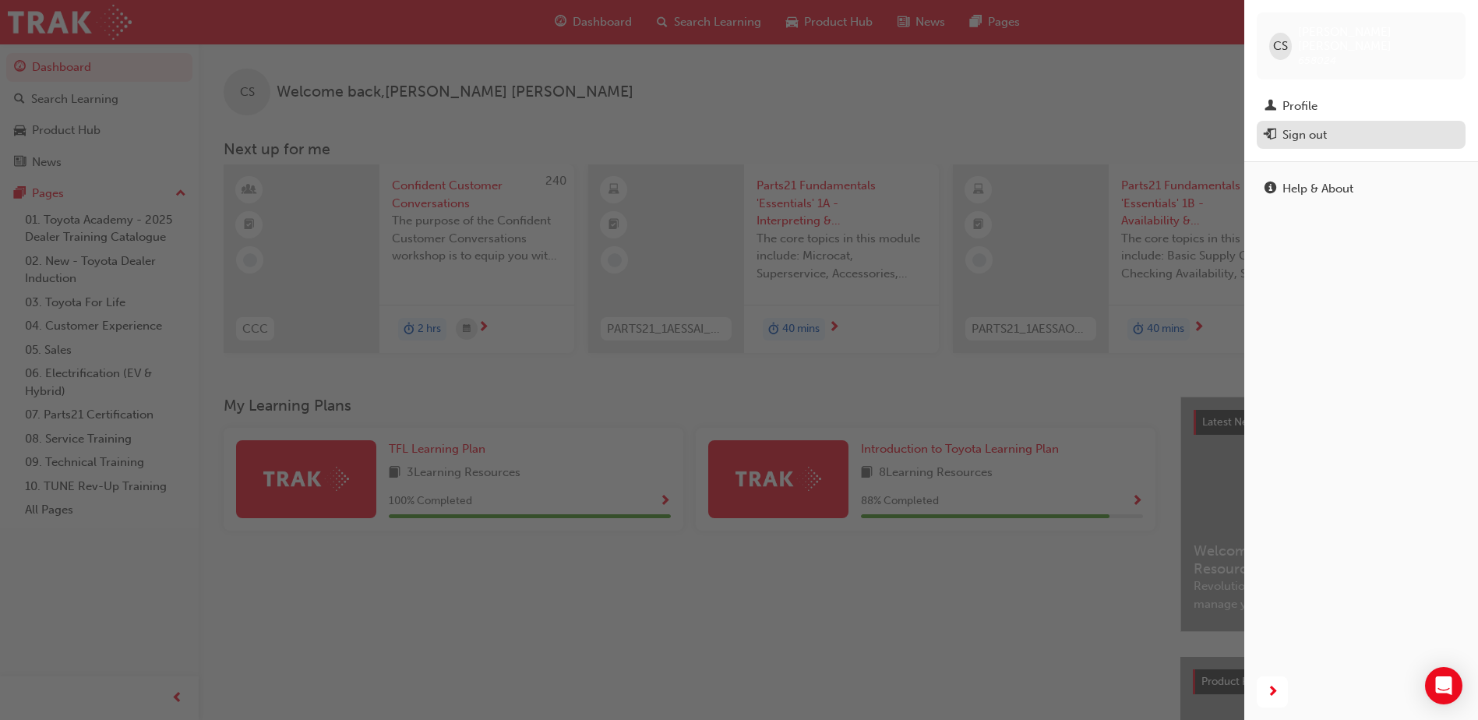
click at [1292, 126] on div "Sign out" at bounding box center [1304, 135] width 44 height 18
